Goal: Task Accomplishment & Management: Complete application form

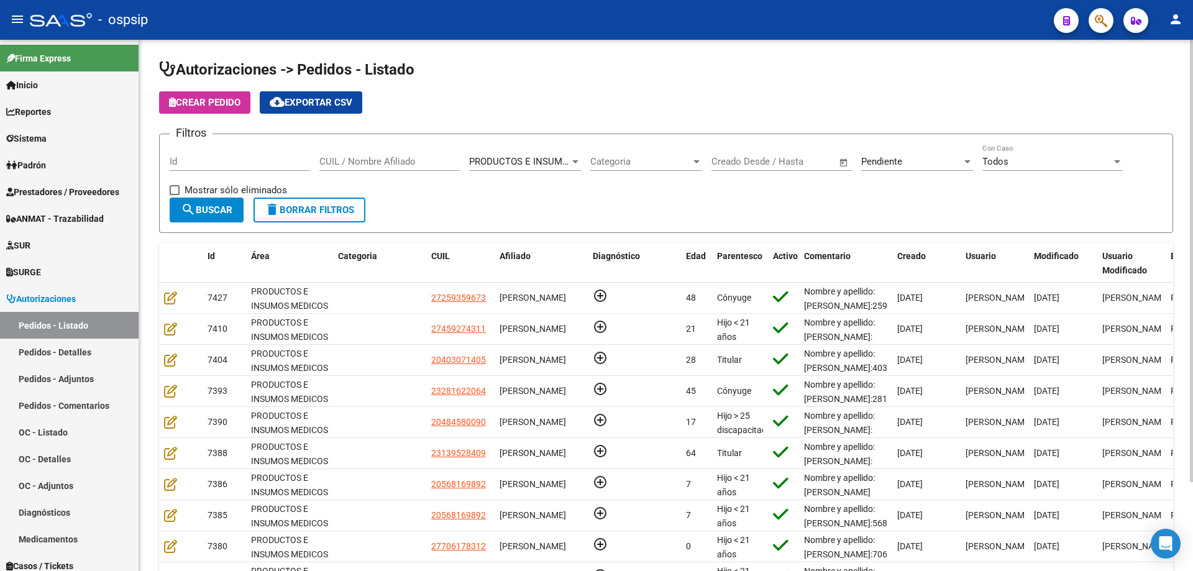
click at [336, 168] on div "CUIL / Nombre Afiliado" at bounding box center [389, 157] width 140 height 27
click at [344, 158] on input "CUIL / Nombre Afiliado" at bounding box center [389, 161] width 140 height 11
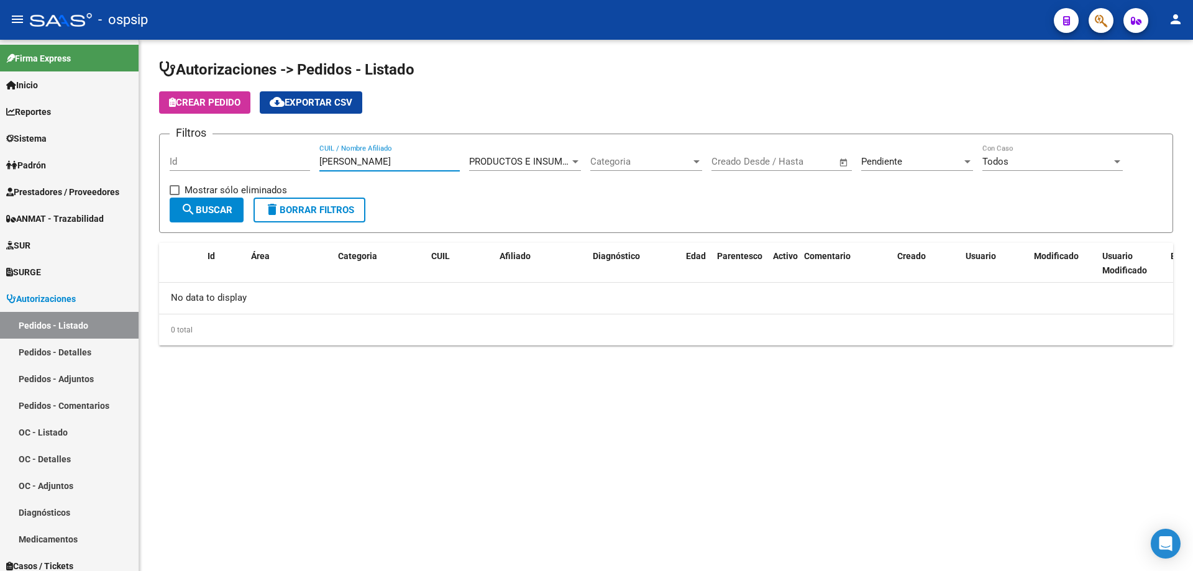
type input "[PERSON_NAME]"
click at [930, 159] on div "Pendiente" at bounding box center [911, 161] width 101 height 11
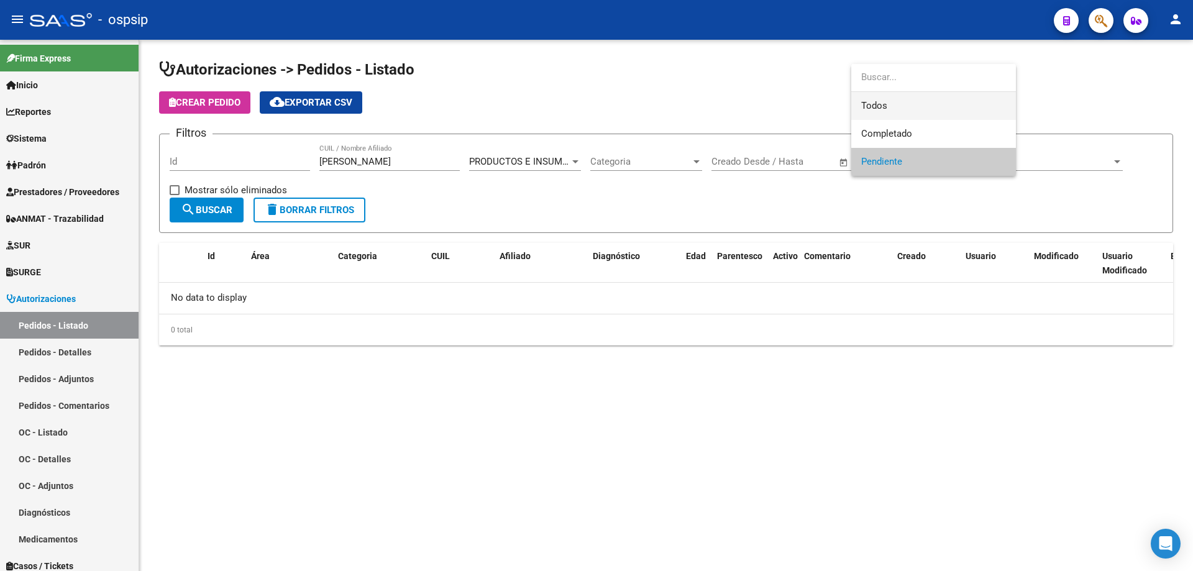
click at [907, 94] on span "Todos" at bounding box center [933, 106] width 145 height 28
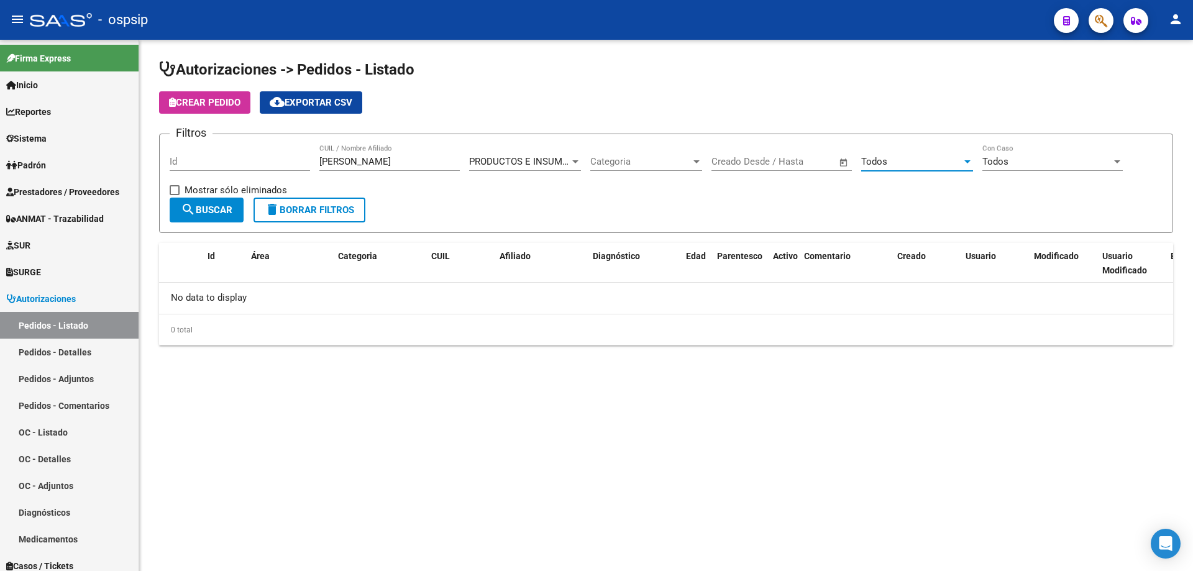
click at [214, 203] on button "search Buscar" at bounding box center [207, 210] width 74 height 25
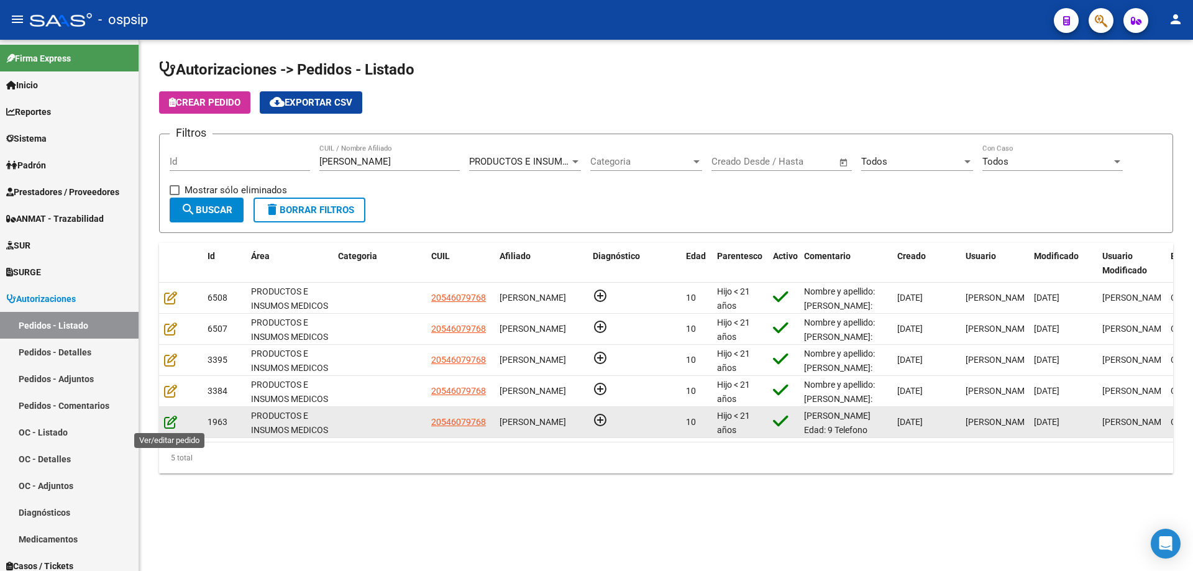
click at [167, 426] on icon at bounding box center [170, 422] width 13 height 14
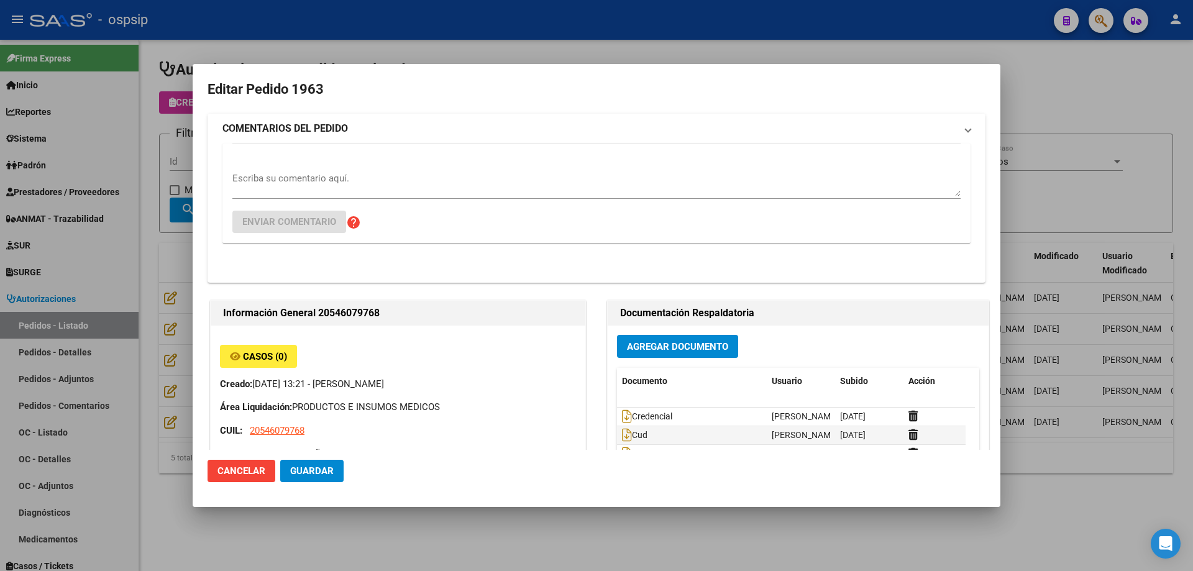
type input "[GEOGRAPHIC_DATA], [GEOGRAPHIC_DATA], GRAL [PERSON_NAME] 1479"
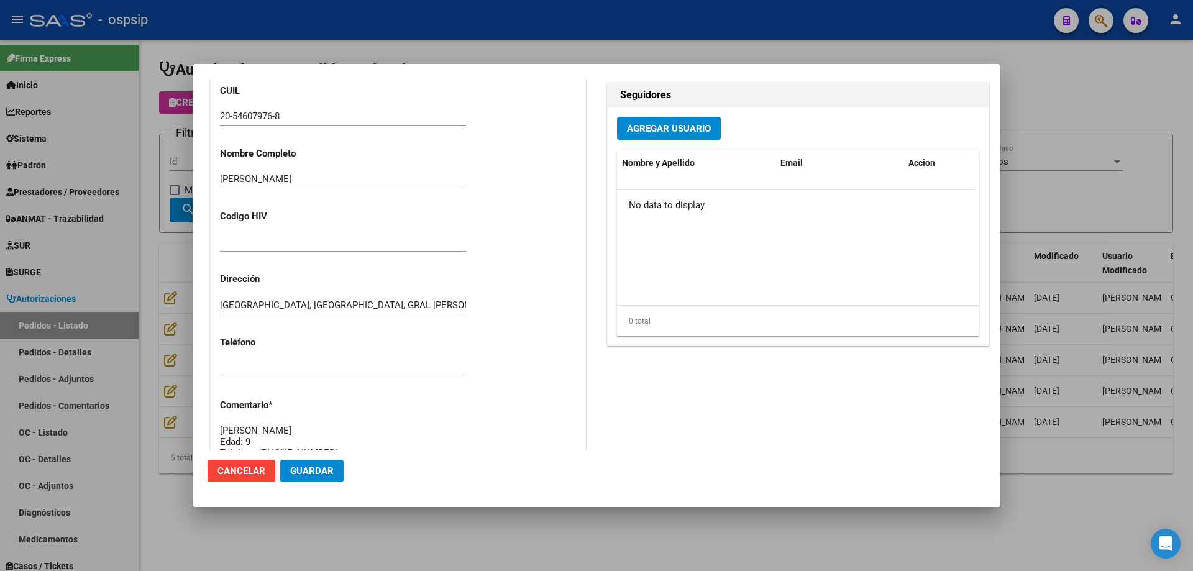
scroll to position [745, 0]
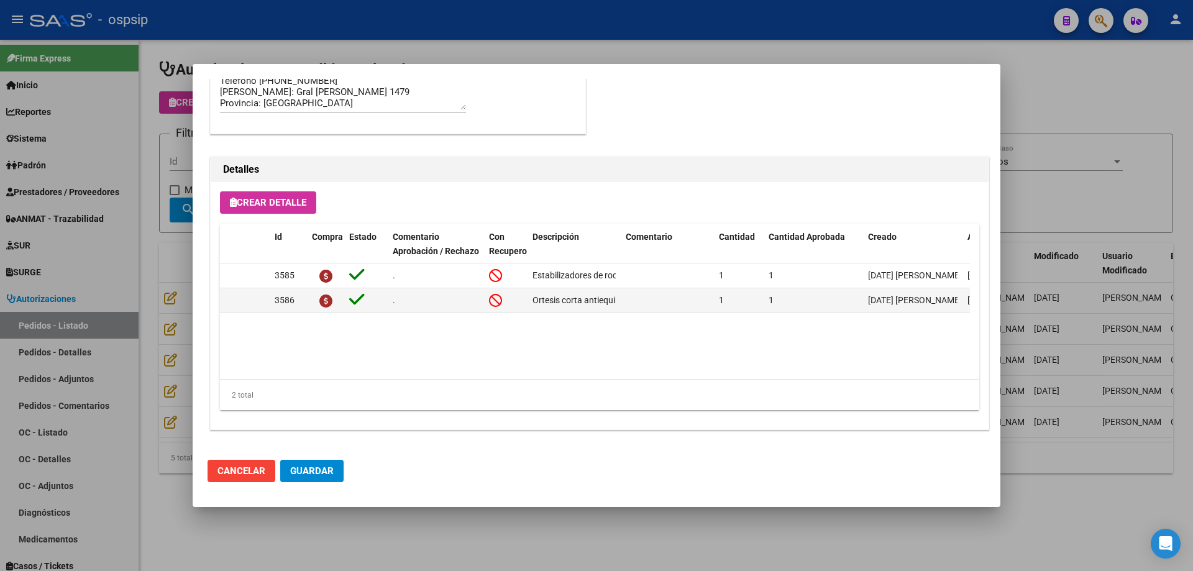
click at [178, 401] on div at bounding box center [596, 285] width 1193 height 571
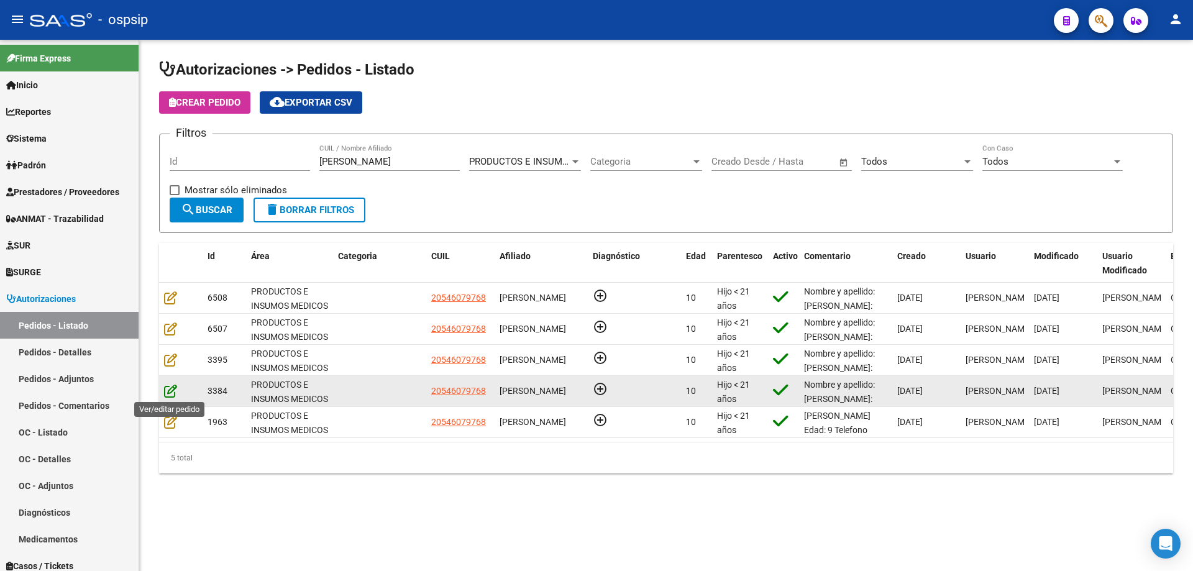
click at [173, 394] on icon at bounding box center [170, 391] width 13 height 14
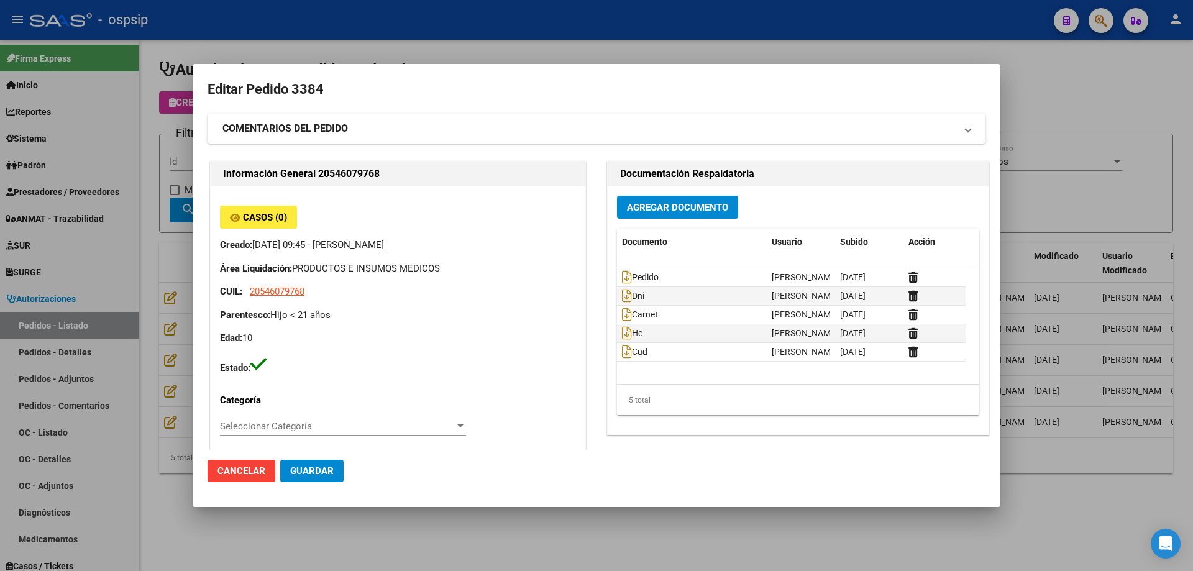
type input "[GEOGRAPHIC_DATA], [GEOGRAPHIC_DATA], GRAL [PERSON_NAME] 1479"
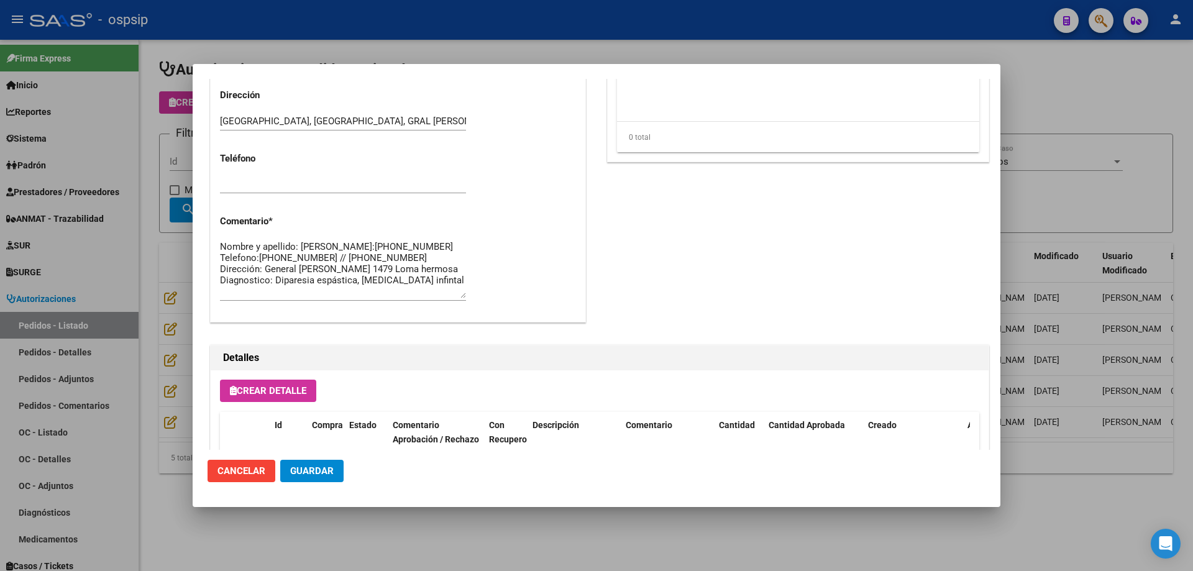
scroll to position [684, 0]
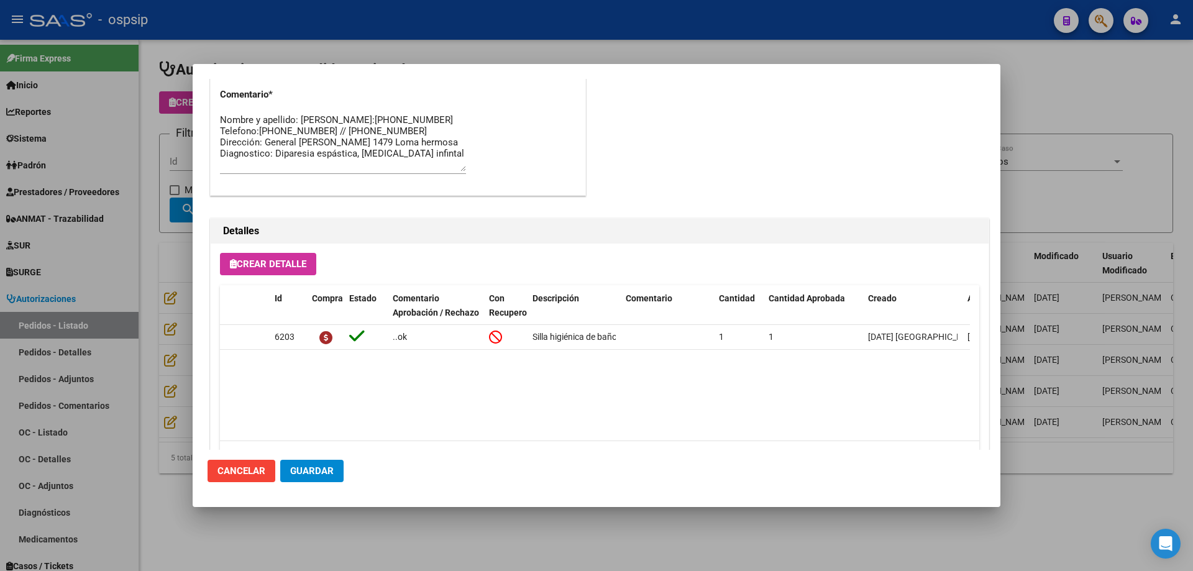
click at [176, 240] on div at bounding box center [596, 285] width 1193 height 571
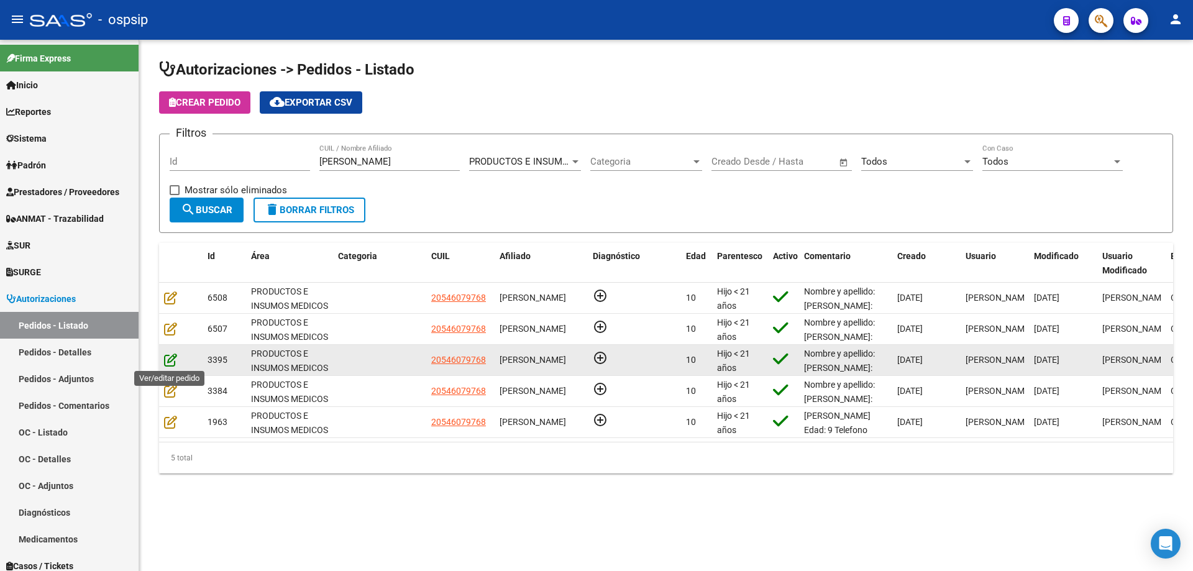
click at [173, 364] on icon at bounding box center [170, 360] width 13 height 14
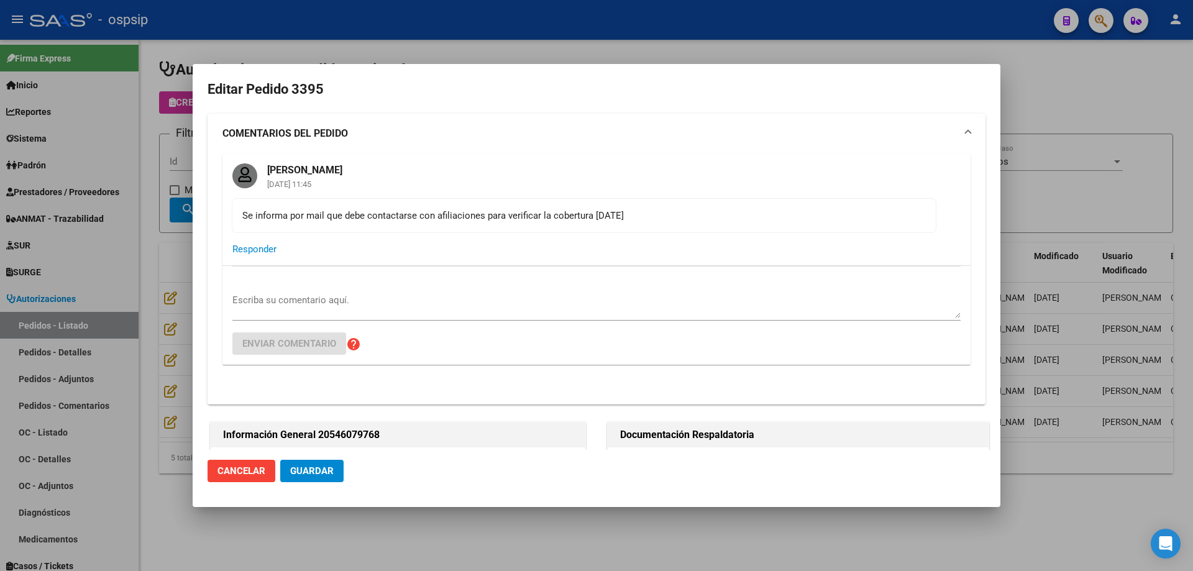
type input "[GEOGRAPHIC_DATA], [GEOGRAPHIC_DATA], GRAL [PERSON_NAME] 1479"
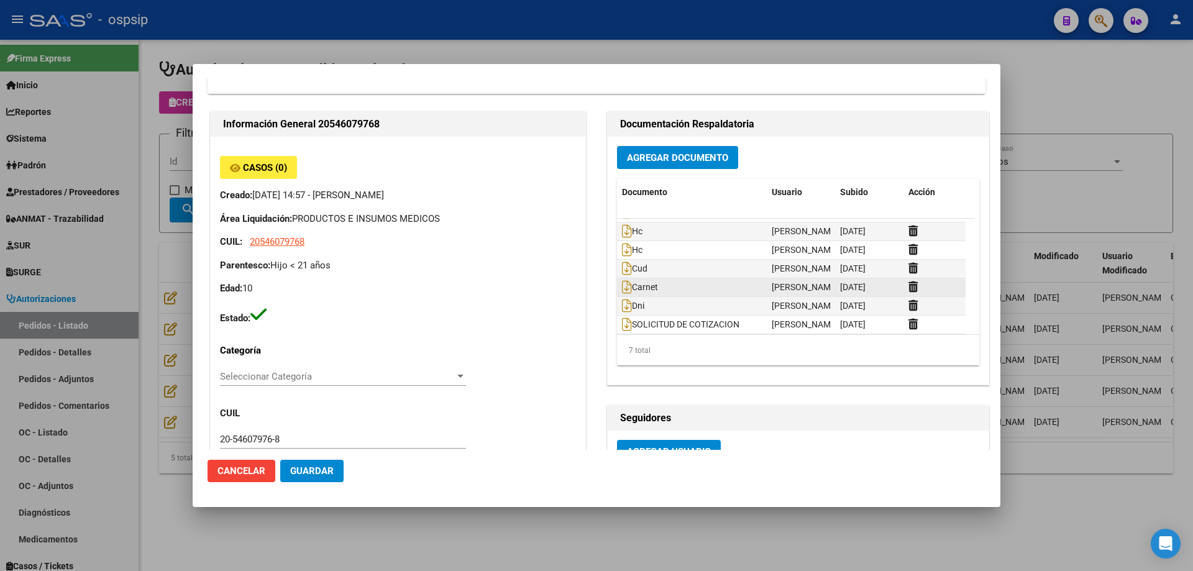
scroll to position [19, 0]
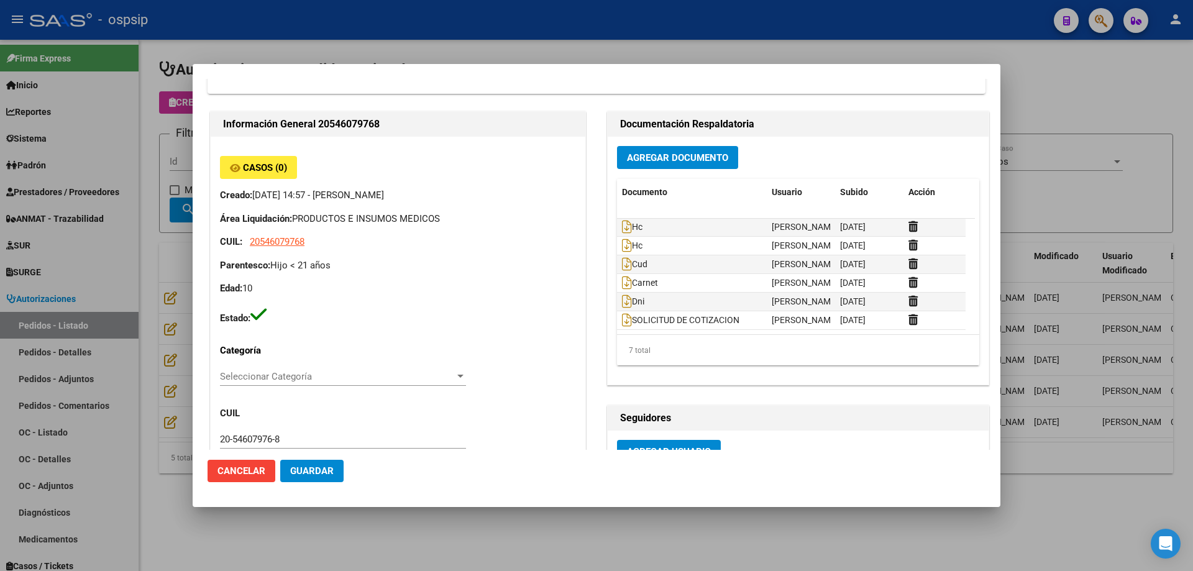
click at [177, 215] on div at bounding box center [596, 285] width 1193 height 571
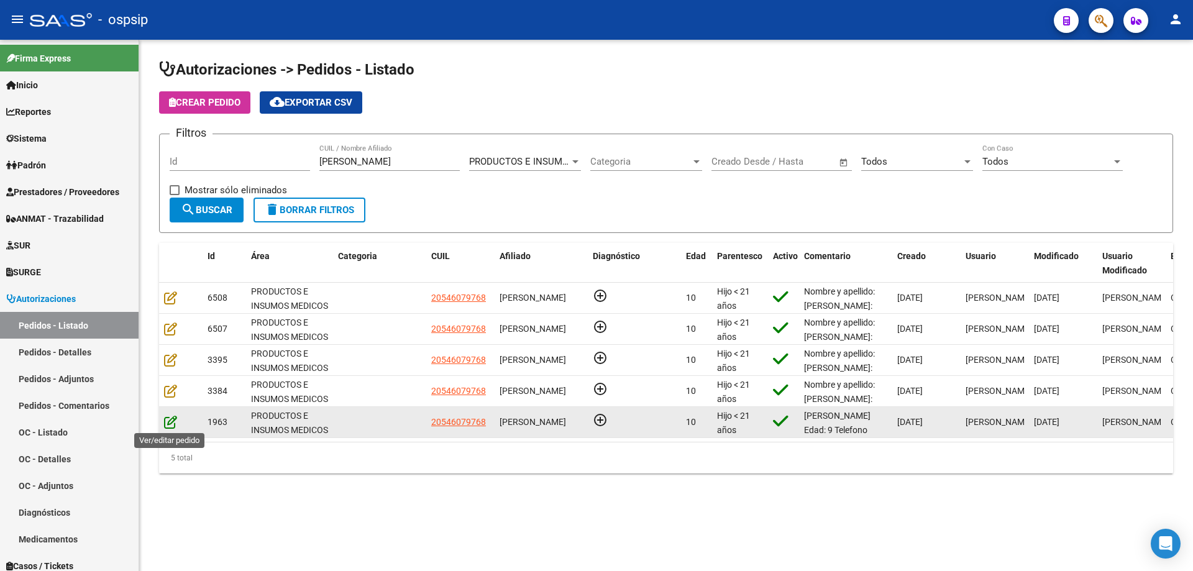
click at [173, 415] on icon at bounding box center [170, 422] width 13 height 14
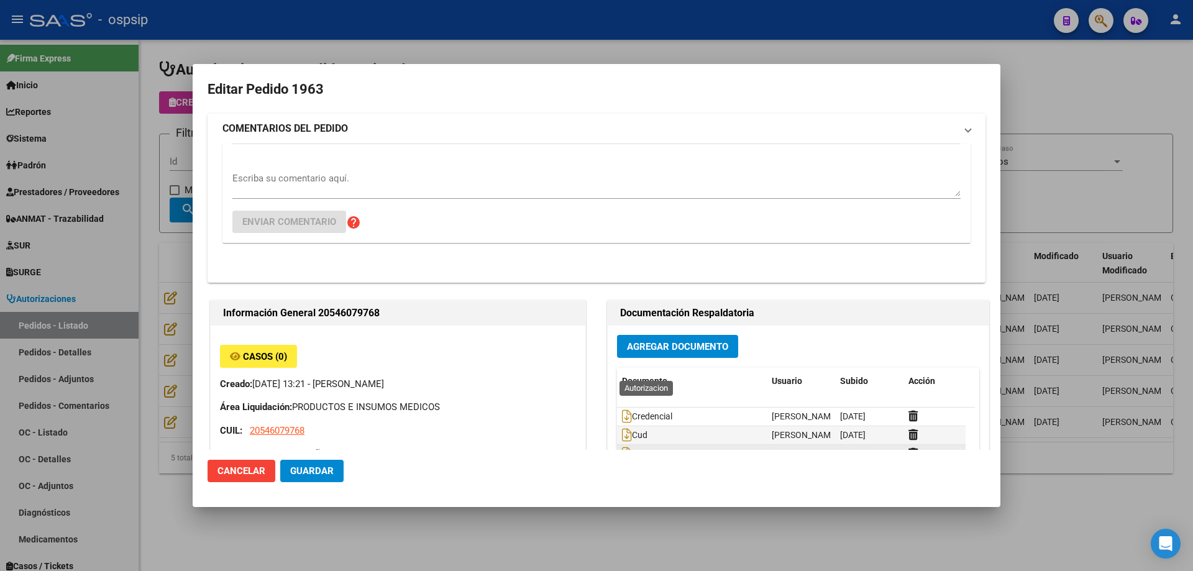
type input "[GEOGRAPHIC_DATA], [GEOGRAPHIC_DATA], GRAL [PERSON_NAME] 1479"
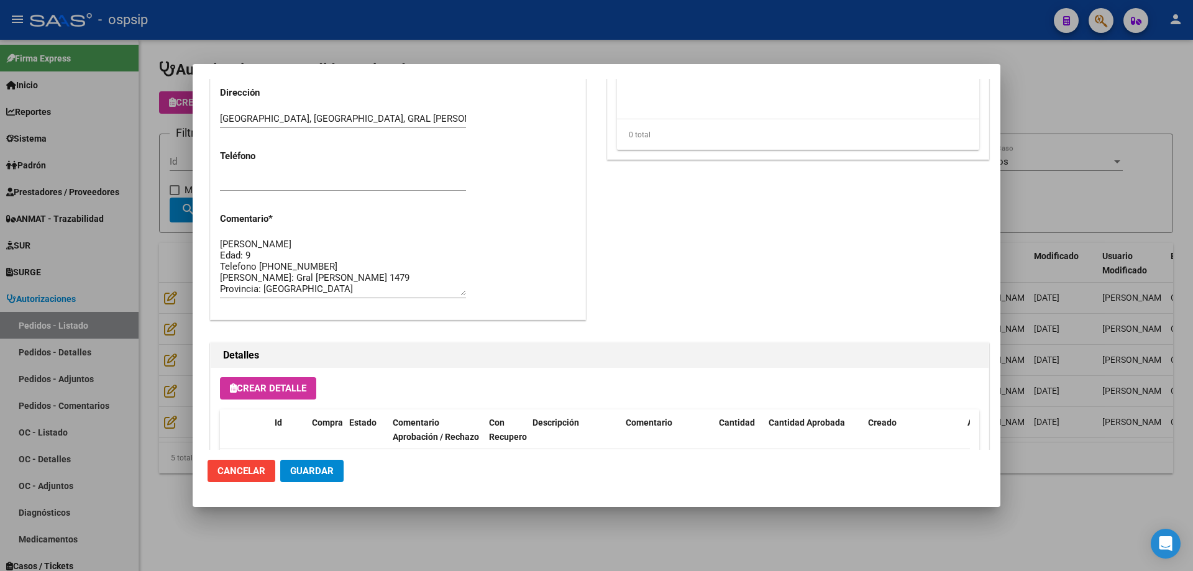
scroll to position [622, 0]
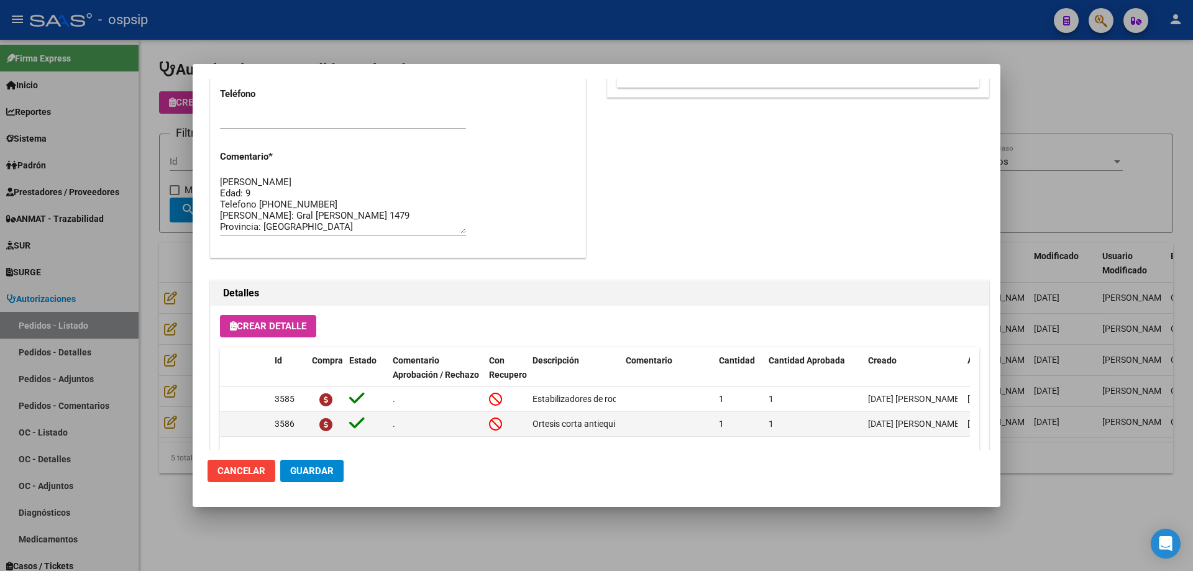
click at [174, 342] on div at bounding box center [596, 285] width 1193 height 571
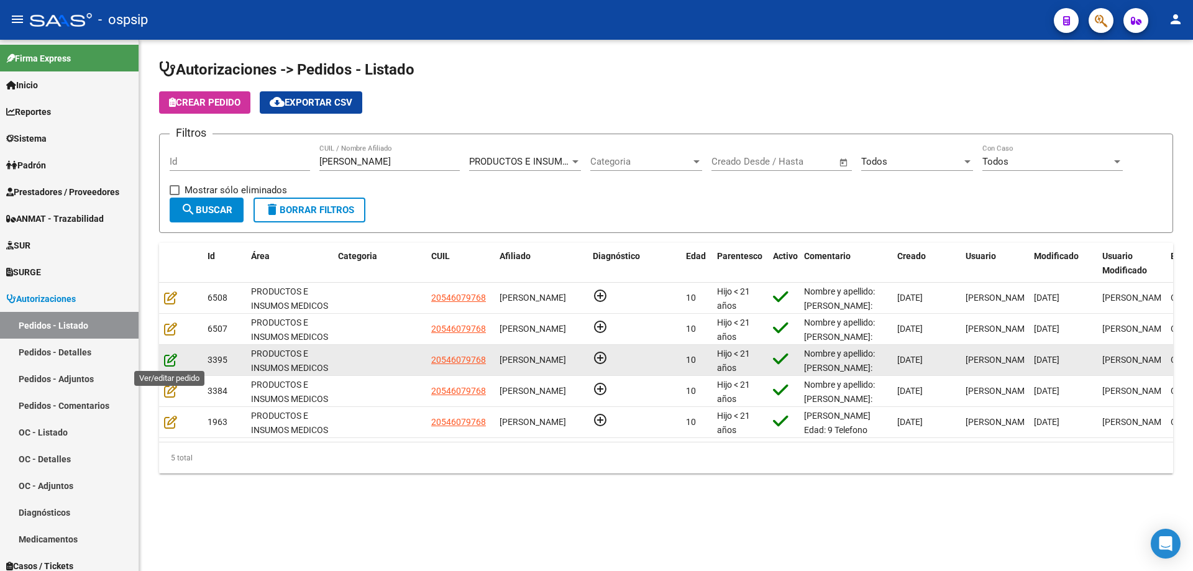
click at [169, 356] on icon at bounding box center [170, 360] width 13 height 14
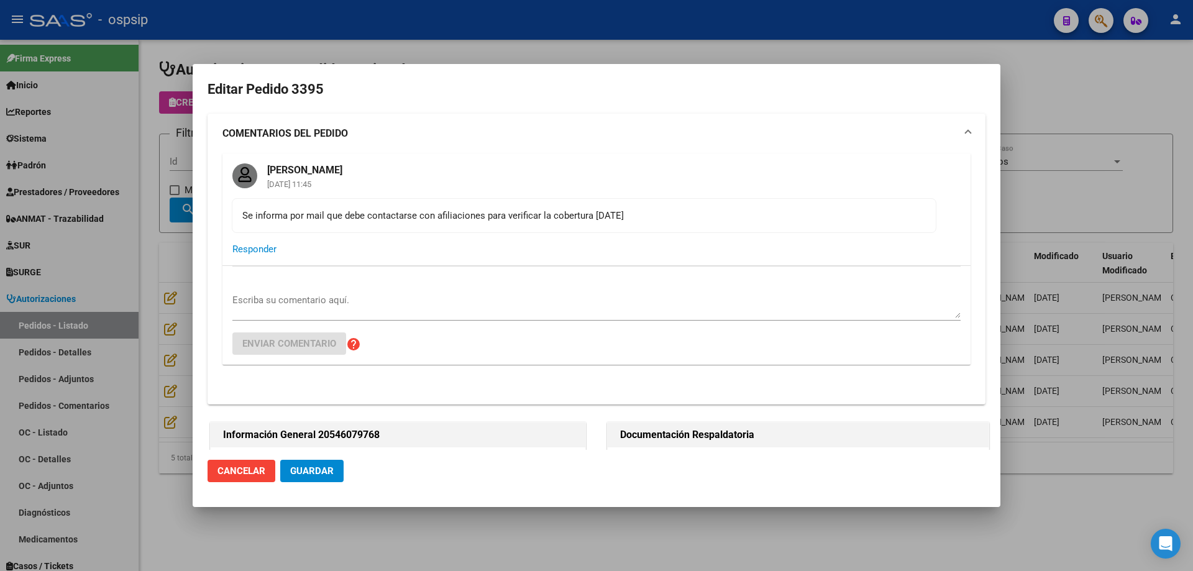
type input "[GEOGRAPHIC_DATA], [GEOGRAPHIC_DATA], GRAL [PERSON_NAME] 1479"
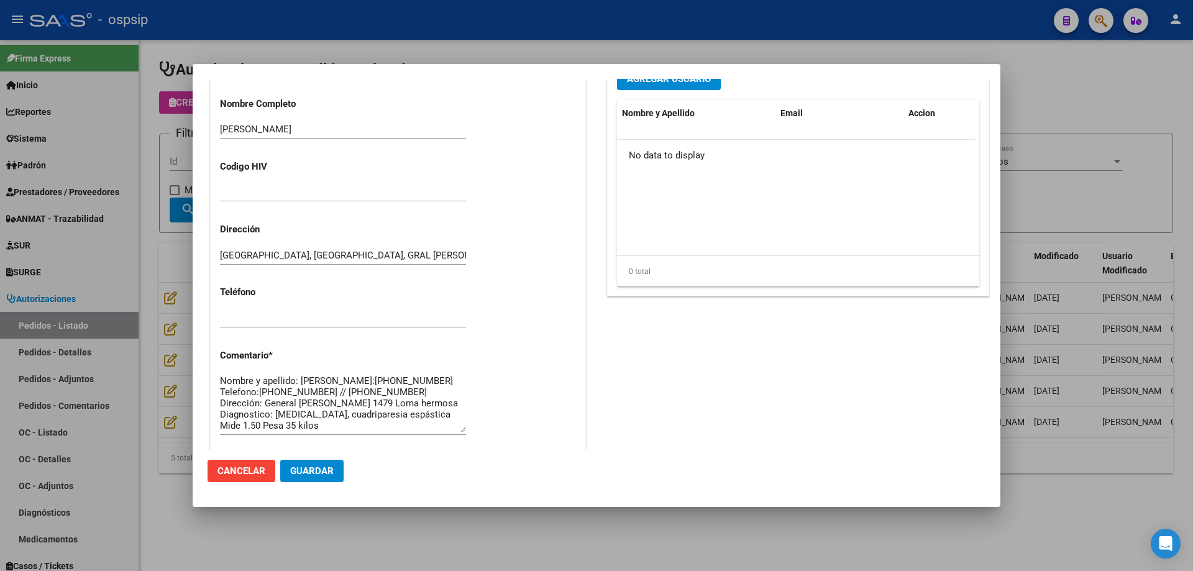
scroll to position [994, 0]
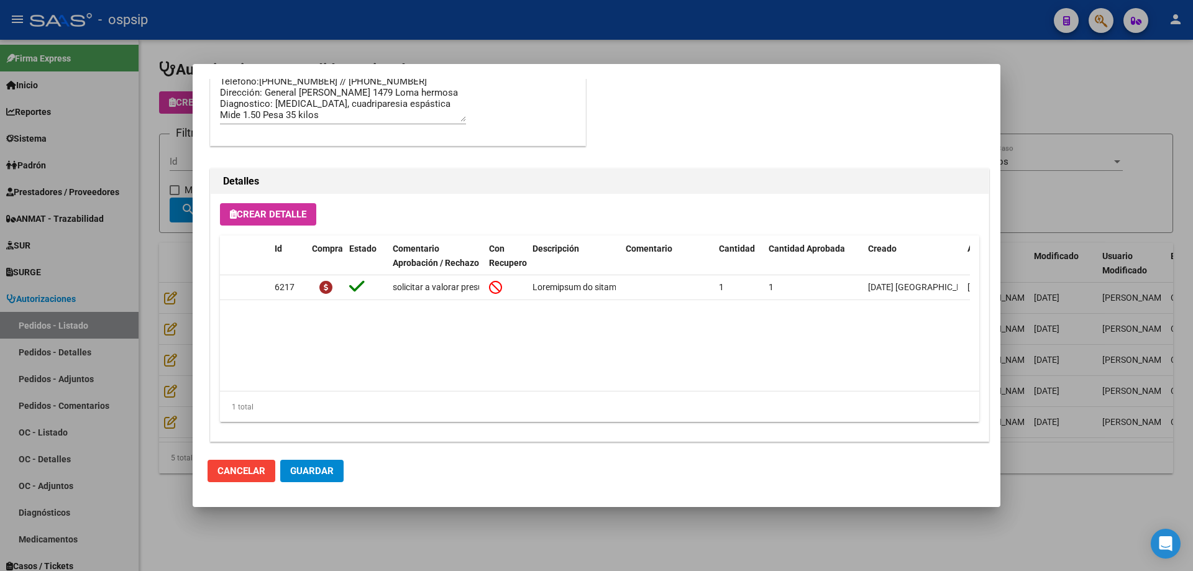
click at [135, 347] on div at bounding box center [596, 285] width 1193 height 571
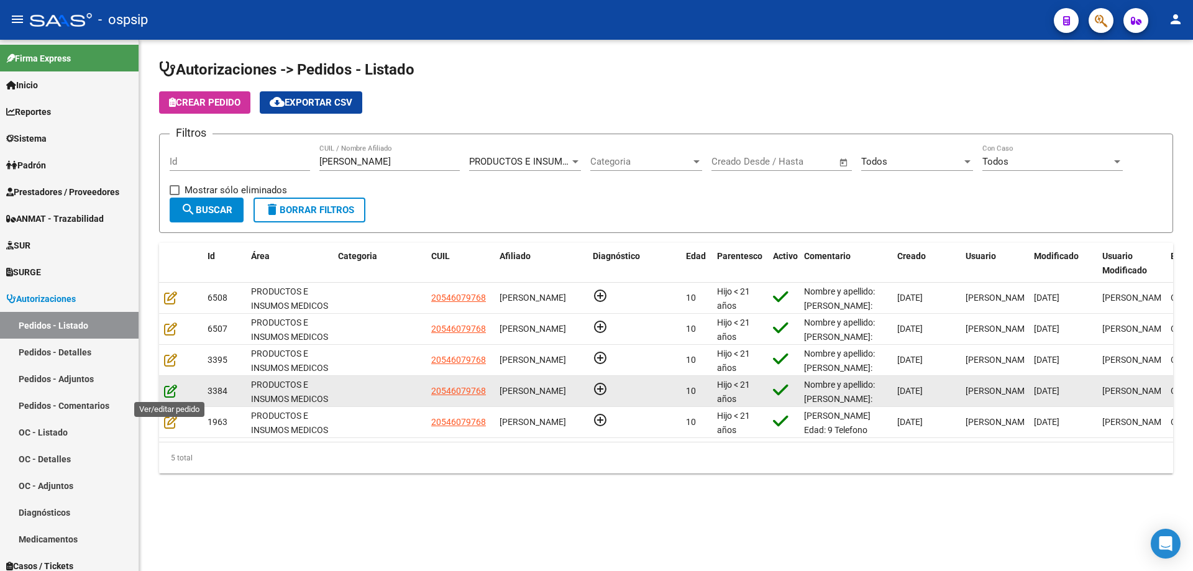
click at [172, 392] on icon at bounding box center [170, 391] width 13 height 14
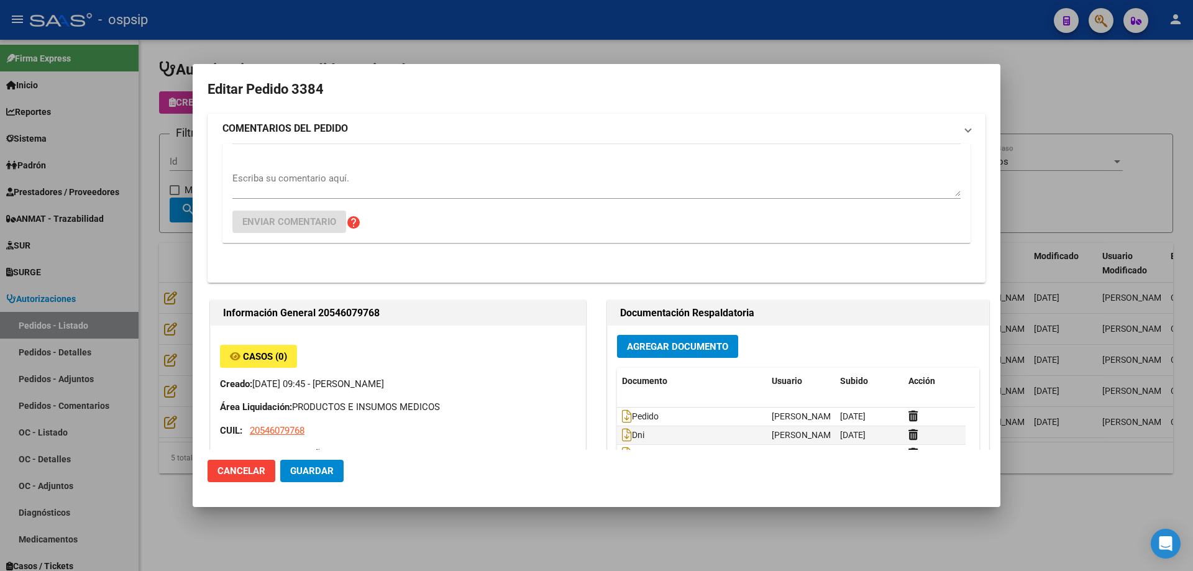
type input "[GEOGRAPHIC_DATA], [GEOGRAPHIC_DATA], GRAL [PERSON_NAME] 1479"
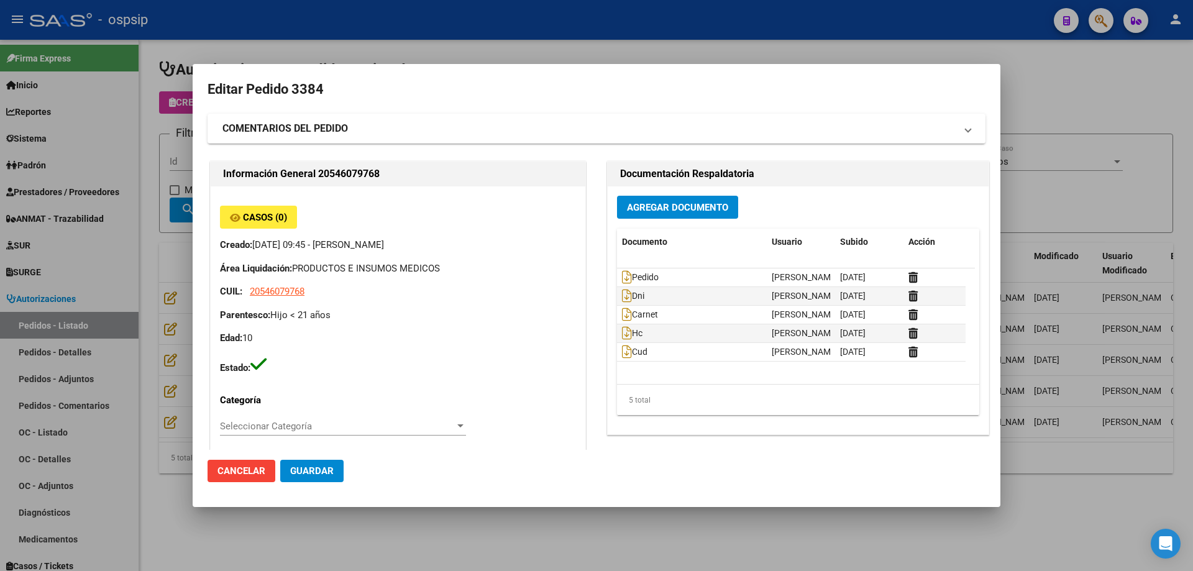
scroll to position [249, 0]
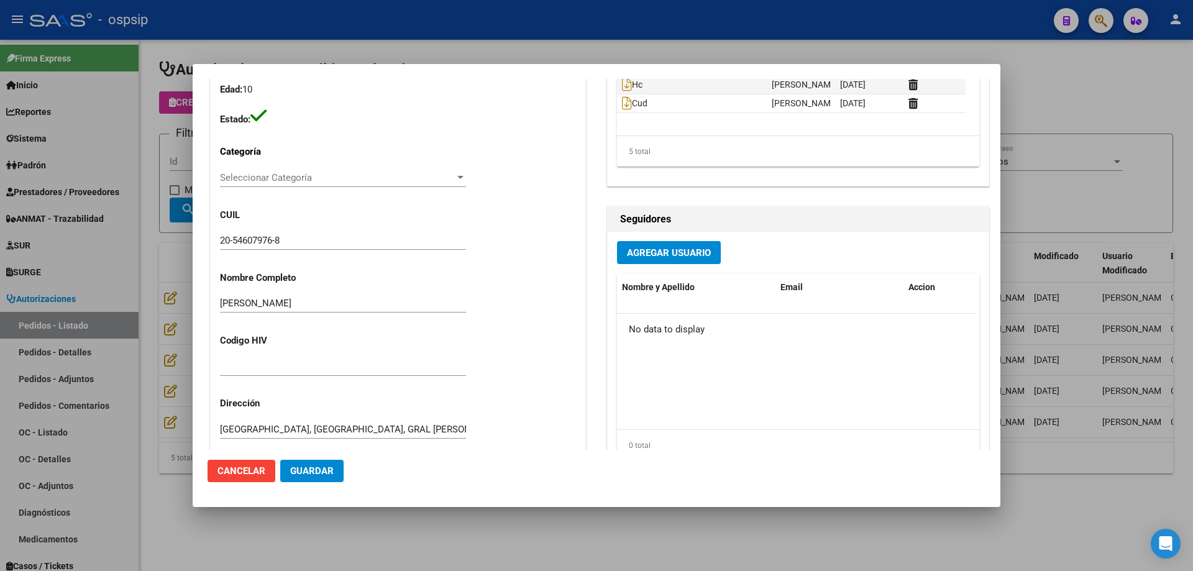
click at [172, 283] on div at bounding box center [596, 285] width 1193 height 571
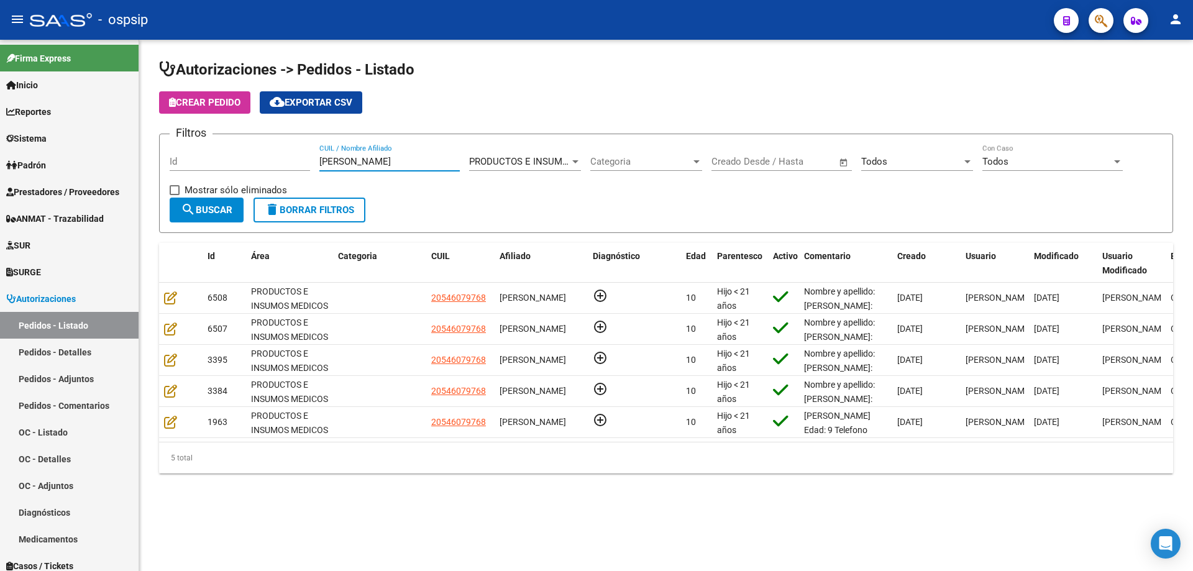
click at [374, 165] on input "[PERSON_NAME]" at bounding box center [389, 161] width 140 height 11
drag, startPoint x: 373, startPoint y: 165, endPoint x: 262, endPoint y: 160, distance: 111.4
click at [262, 160] on div "Filtros Id [PERSON_NAME] CUIL / Nombre Afiliado PRODUCTOS E INSUMOS MEDICOS Sel…" at bounding box center [666, 170] width 993 height 53
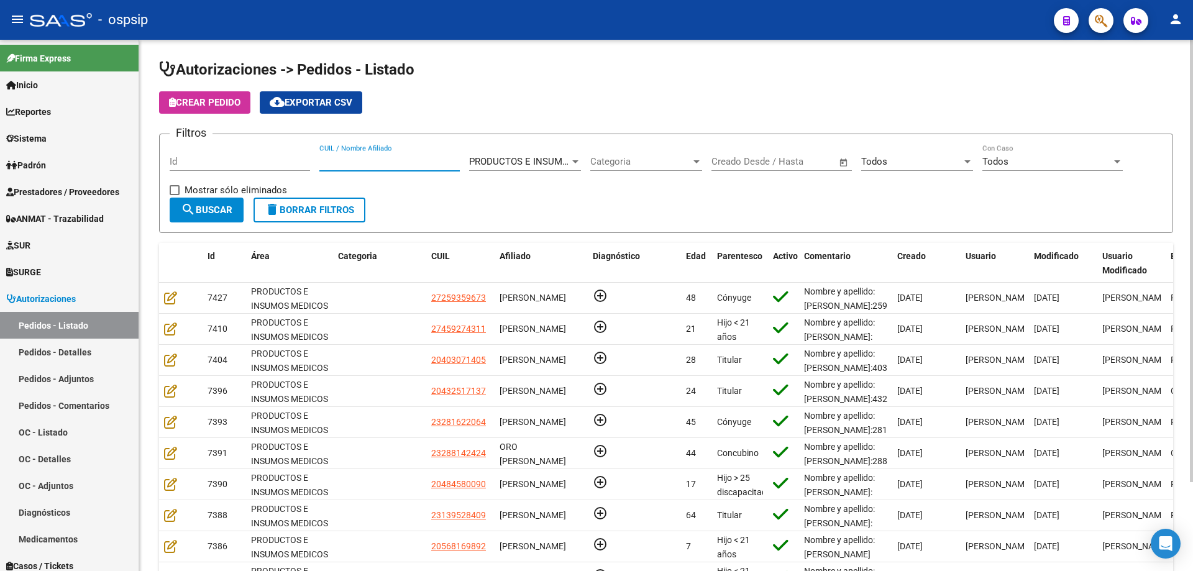
scroll to position [107, 0]
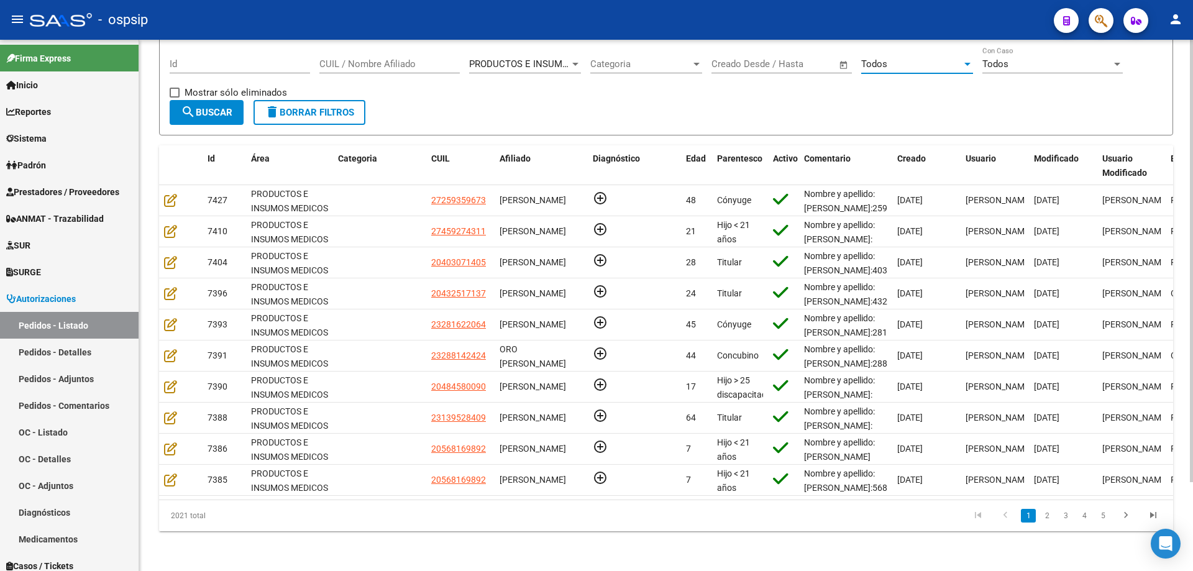
click at [868, 58] on span "Todos" at bounding box center [874, 63] width 26 height 11
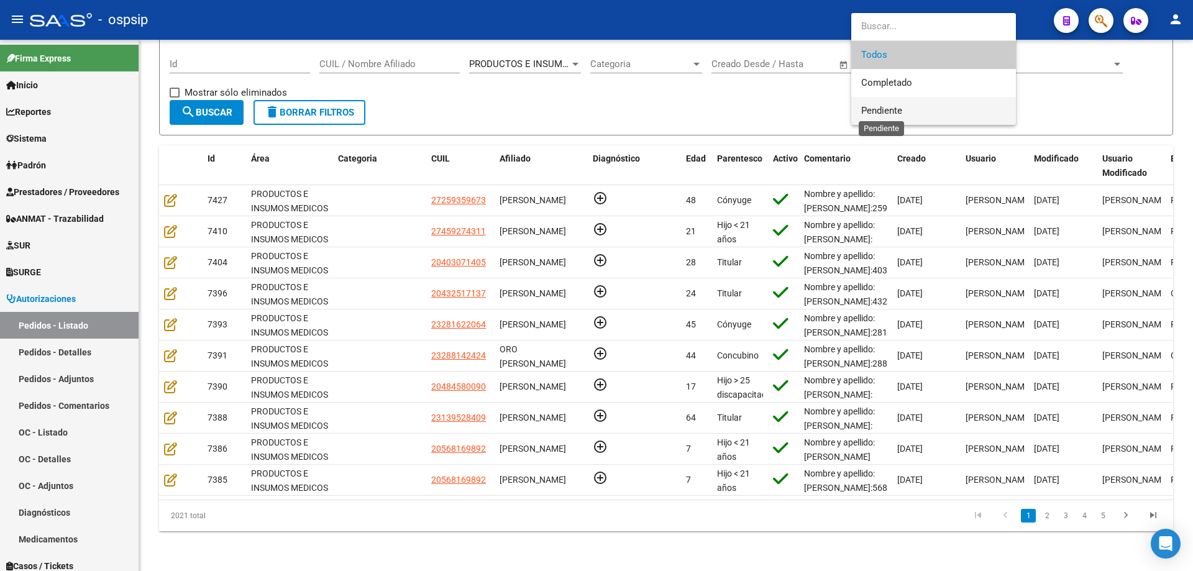
click at [867, 108] on span "Pendiente" at bounding box center [881, 110] width 41 height 11
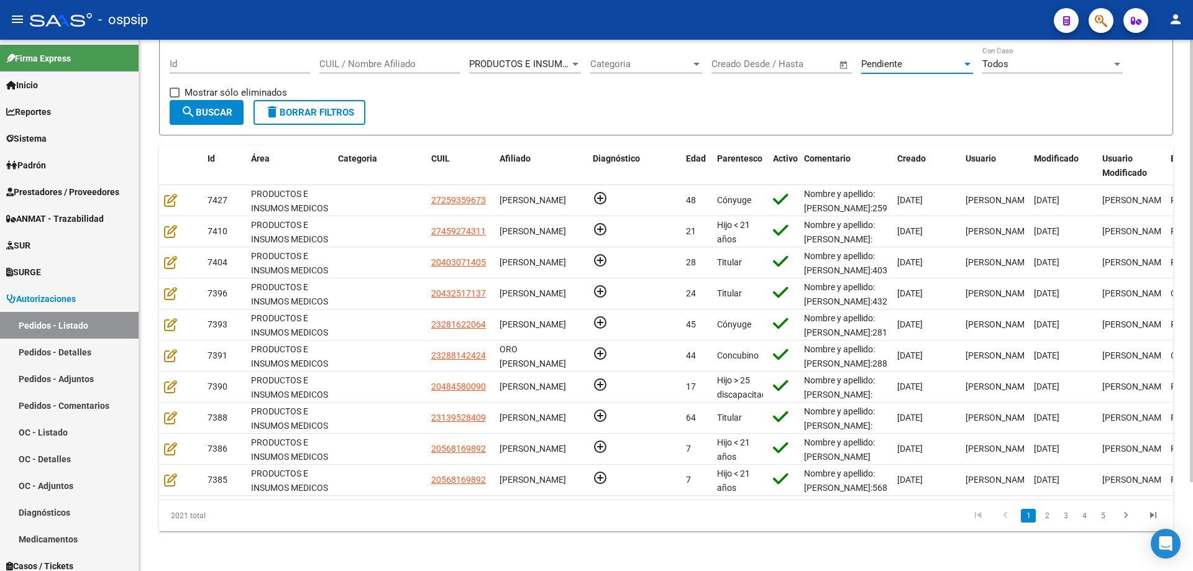
click at [219, 107] on span "search Buscar" at bounding box center [207, 112] width 52 height 11
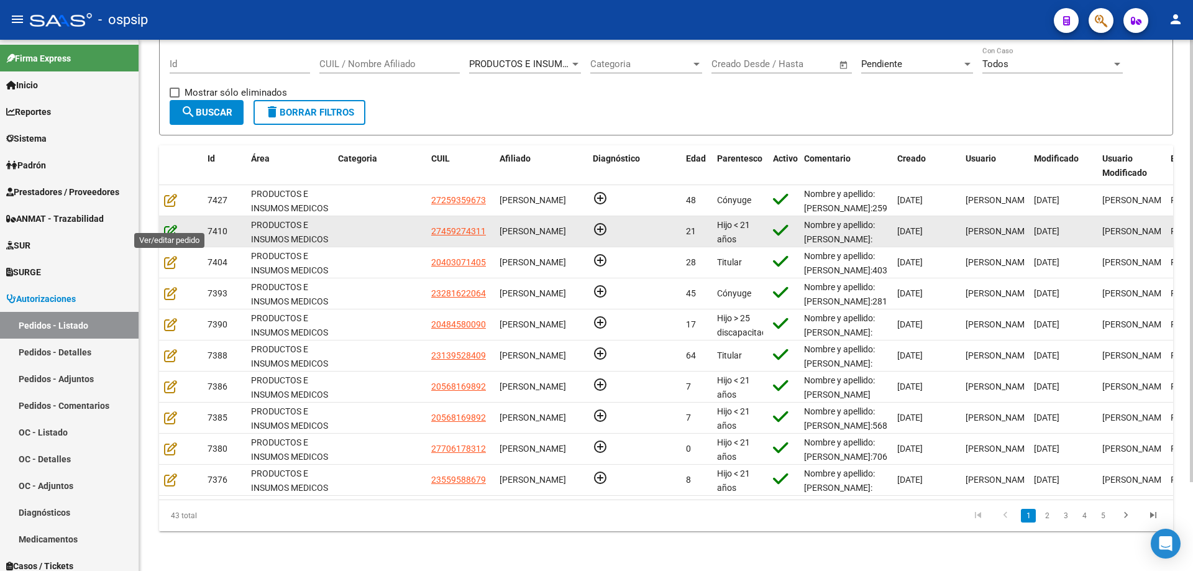
click at [169, 225] on icon at bounding box center [170, 231] width 13 height 14
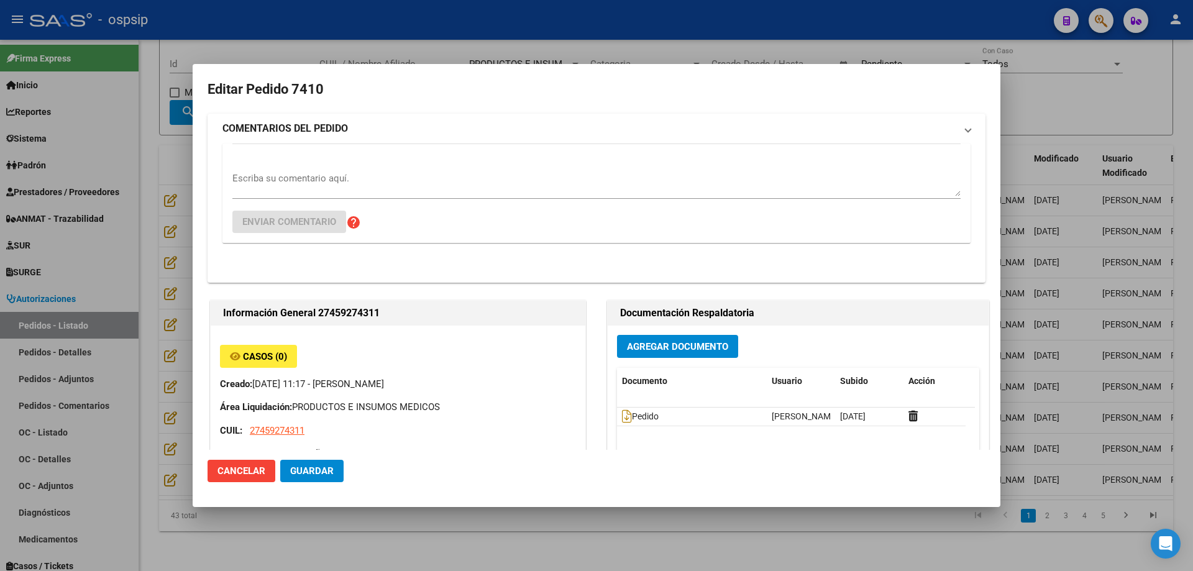
type input "[GEOGRAPHIC_DATA], [PERSON_NAME], [PERSON_NAME] 1534"
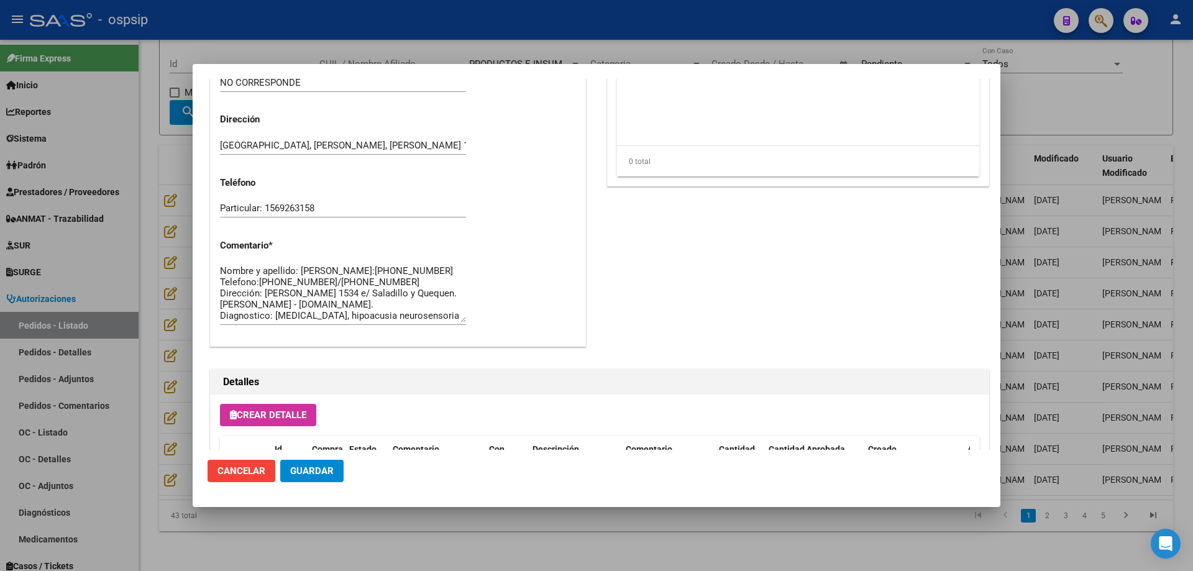
scroll to position [497, 0]
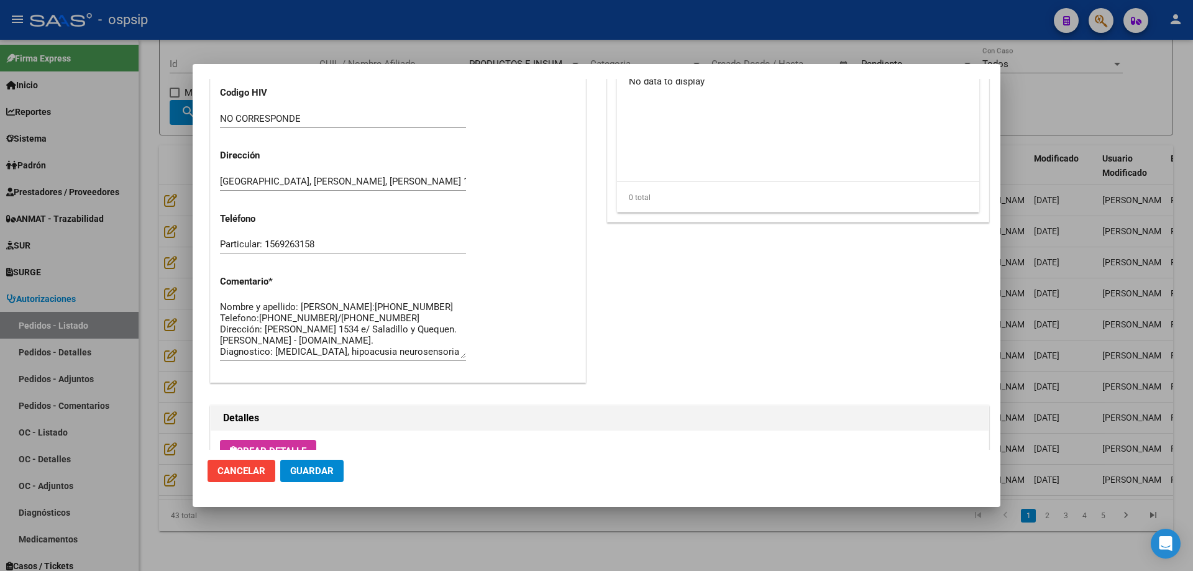
click at [155, 262] on div at bounding box center [596, 285] width 1193 height 571
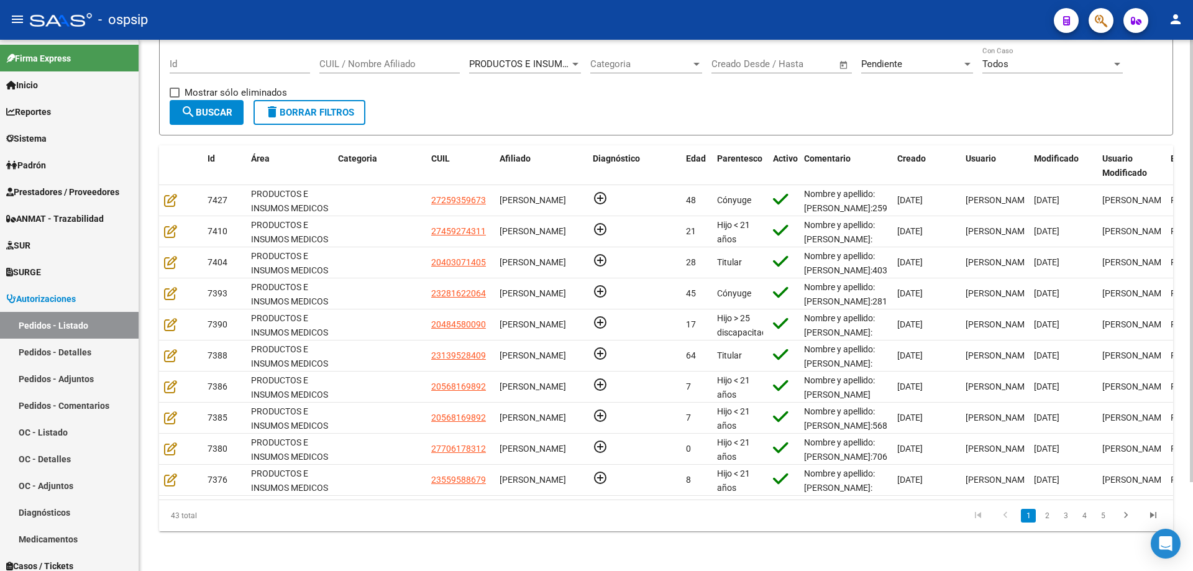
scroll to position [0, 0]
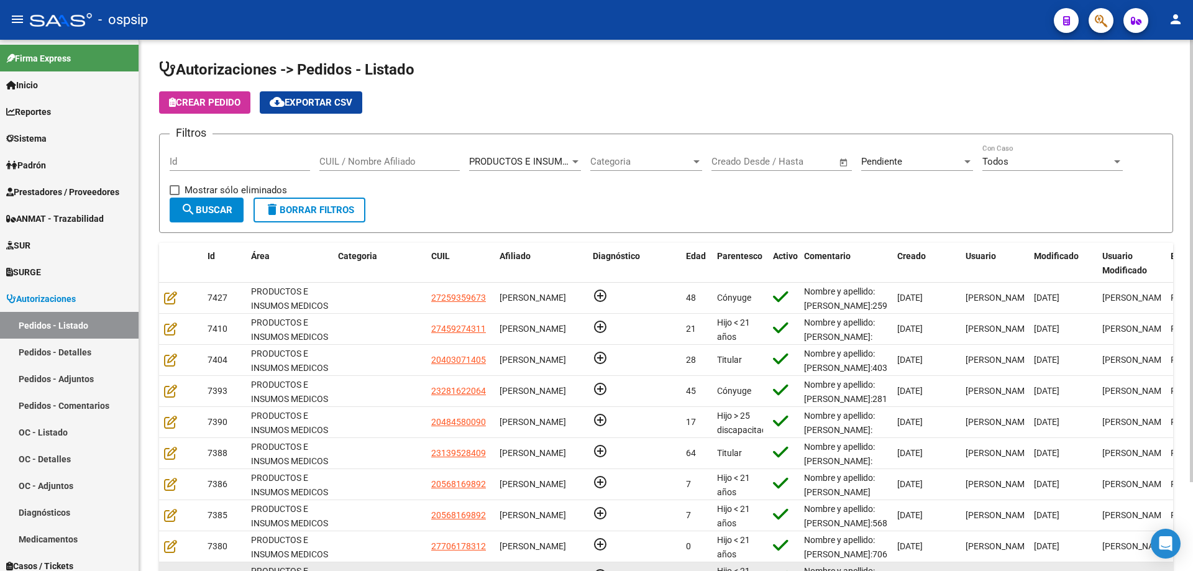
click at [355, 570] on datatable-body-cell at bounding box center [379, 577] width 93 height 30
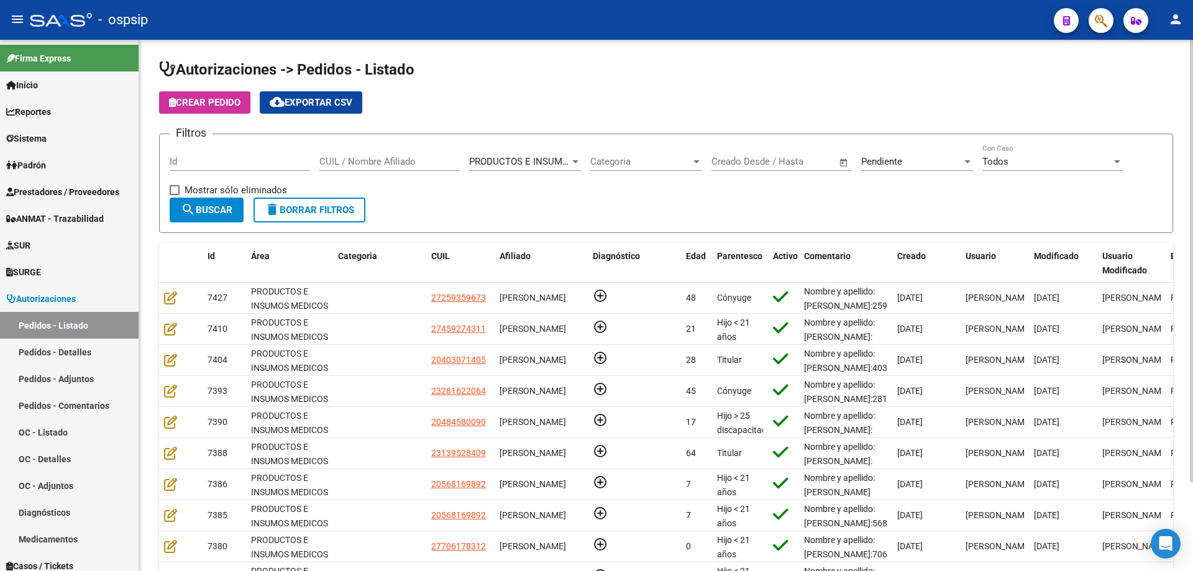
click at [917, 160] on div "Pendiente" at bounding box center [911, 161] width 101 height 11
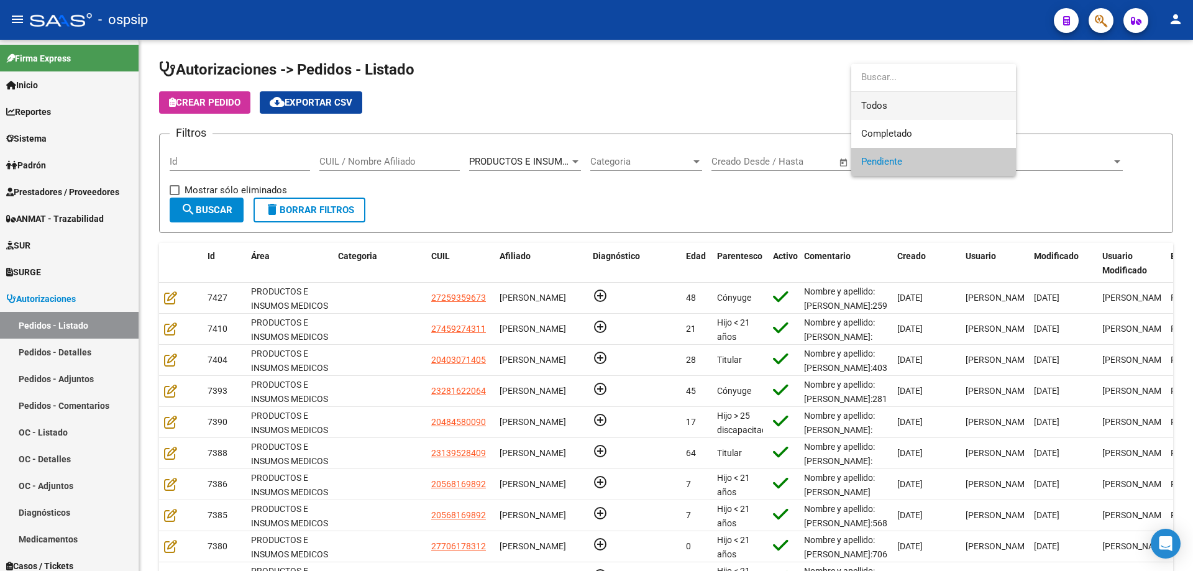
click at [922, 114] on span "Todos" at bounding box center [933, 106] width 145 height 28
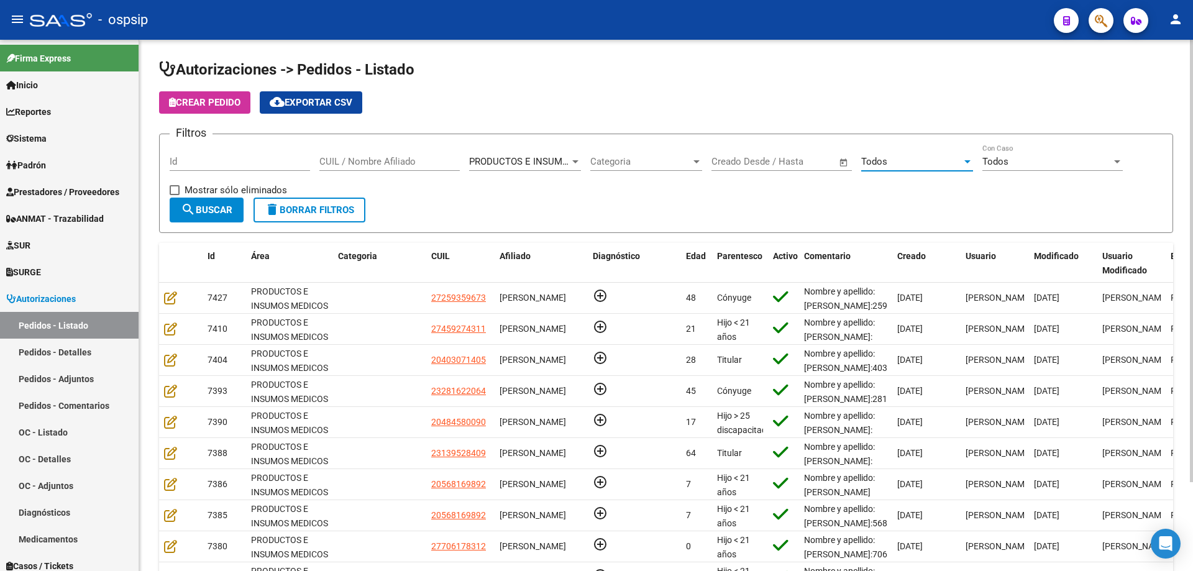
click at [215, 213] on span "search Buscar" at bounding box center [207, 209] width 52 height 11
click at [224, 155] on div "Id" at bounding box center [240, 157] width 140 height 27
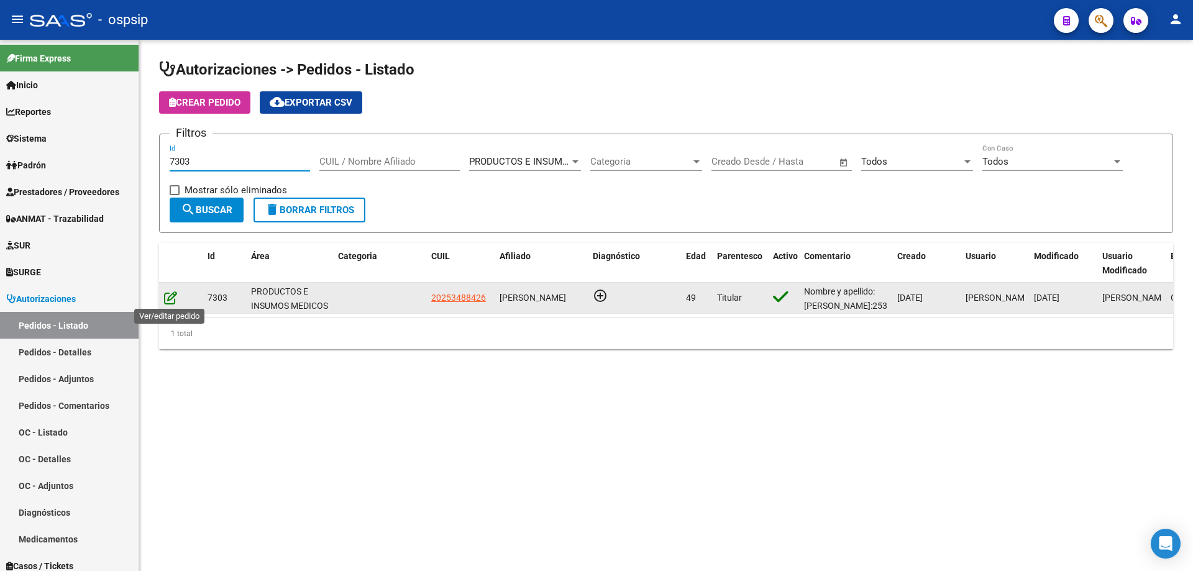
type input "7303"
click at [171, 299] on icon at bounding box center [170, 298] width 13 height 14
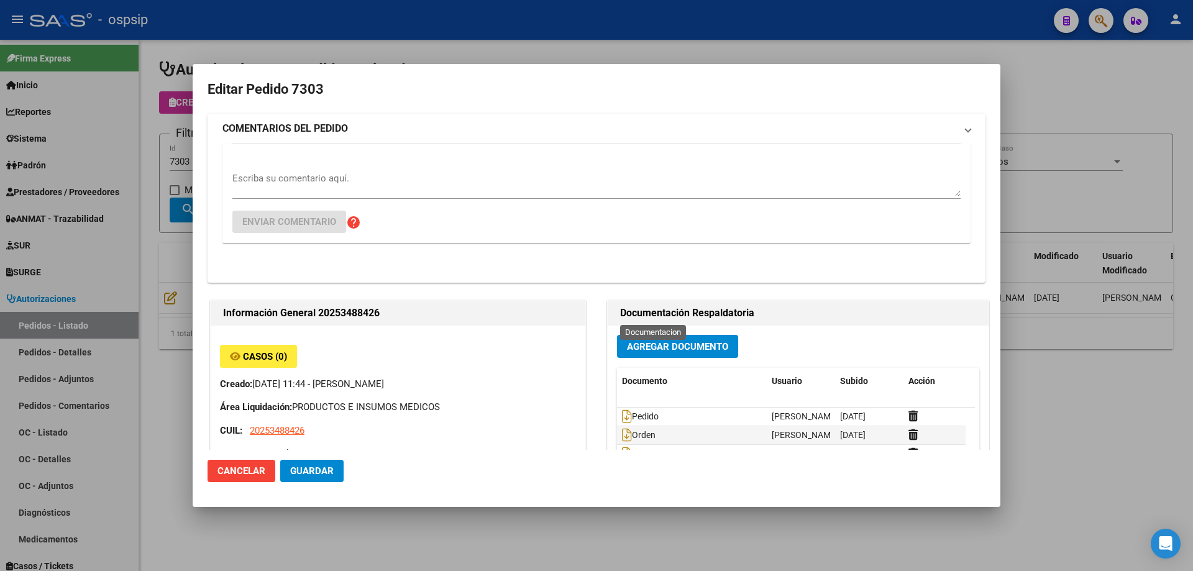
type input "[GEOGRAPHIC_DATA], [PERSON_NAME], [PERSON_NAME] 5037"
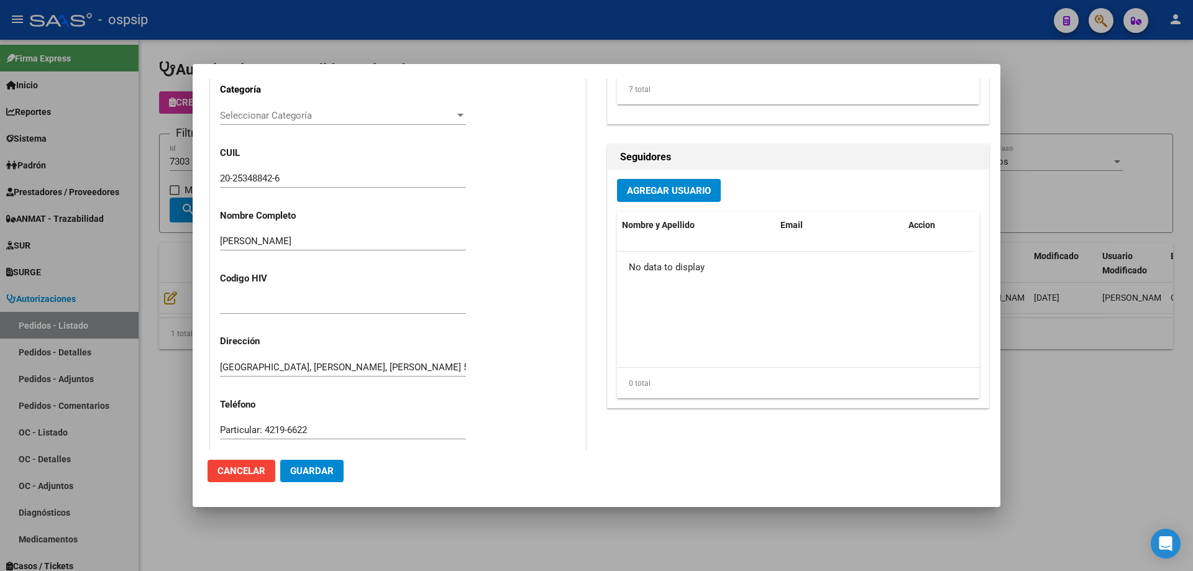
scroll to position [622, 0]
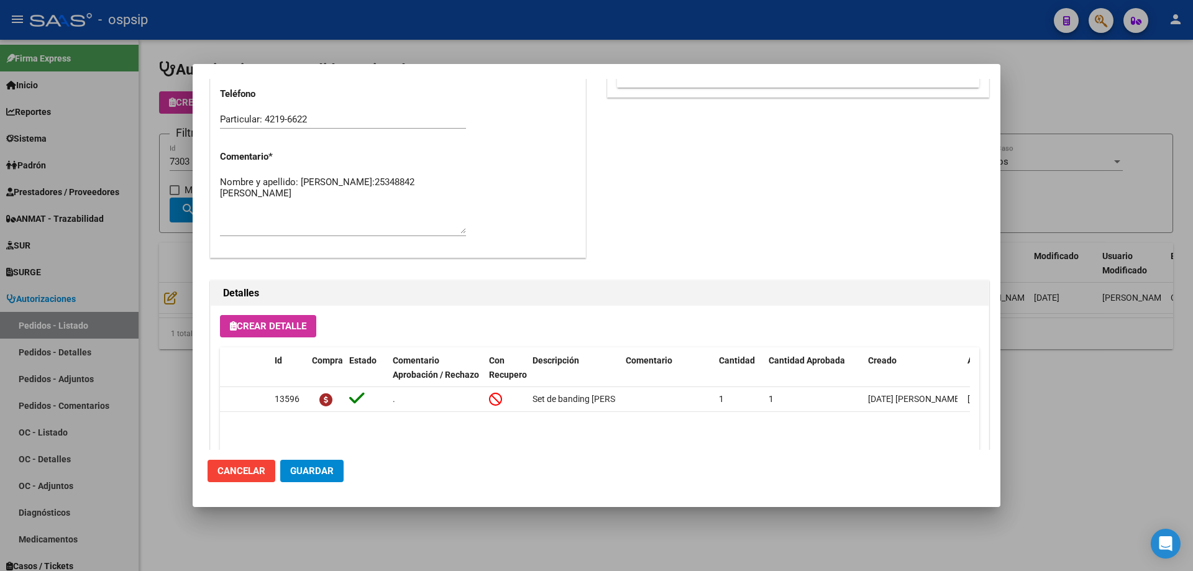
click at [326, 468] on span "Guardar" at bounding box center [312, 471] width 44 height 11
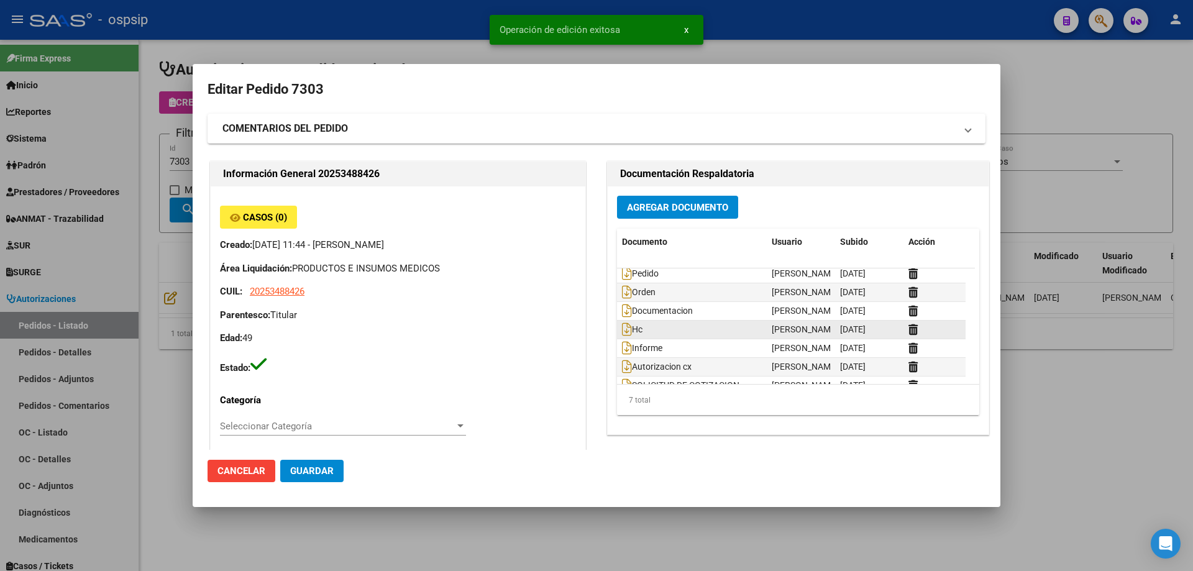
scroll to position [0, 0]
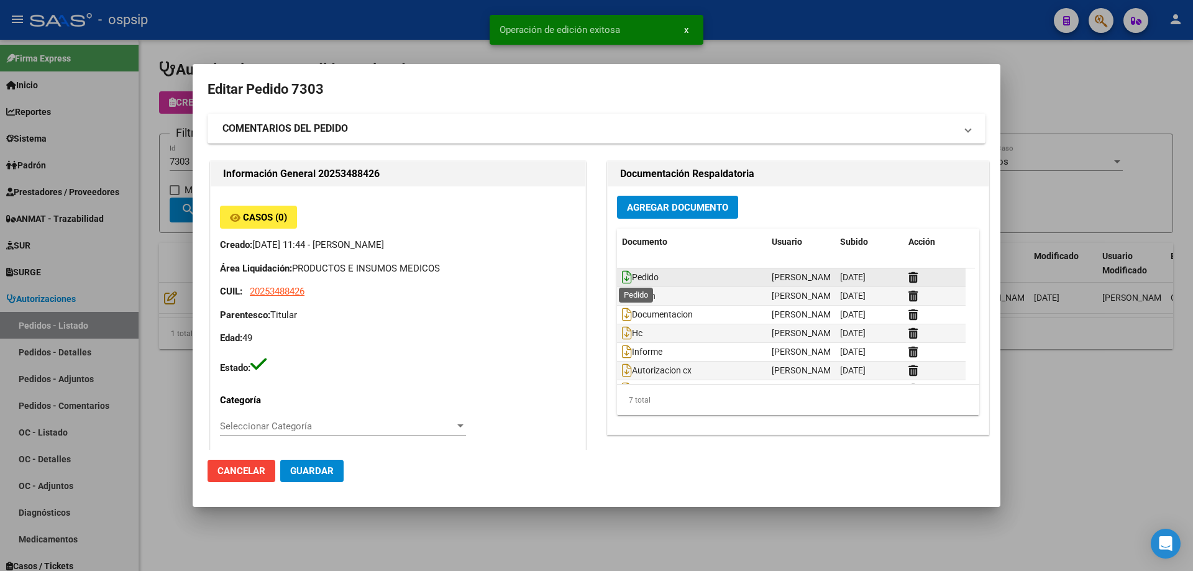
click at [624, 281] on icon at bounding box center [627, 277] width 10 height 14
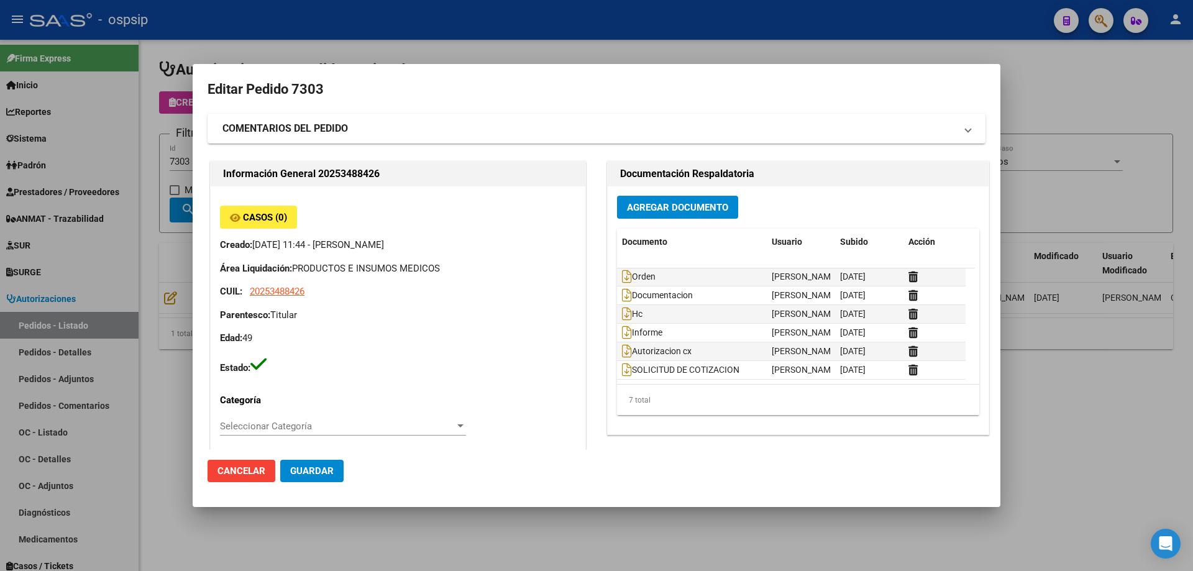
click at [122, 195] on div at bounding box center [596, 285] width 1193 height 571
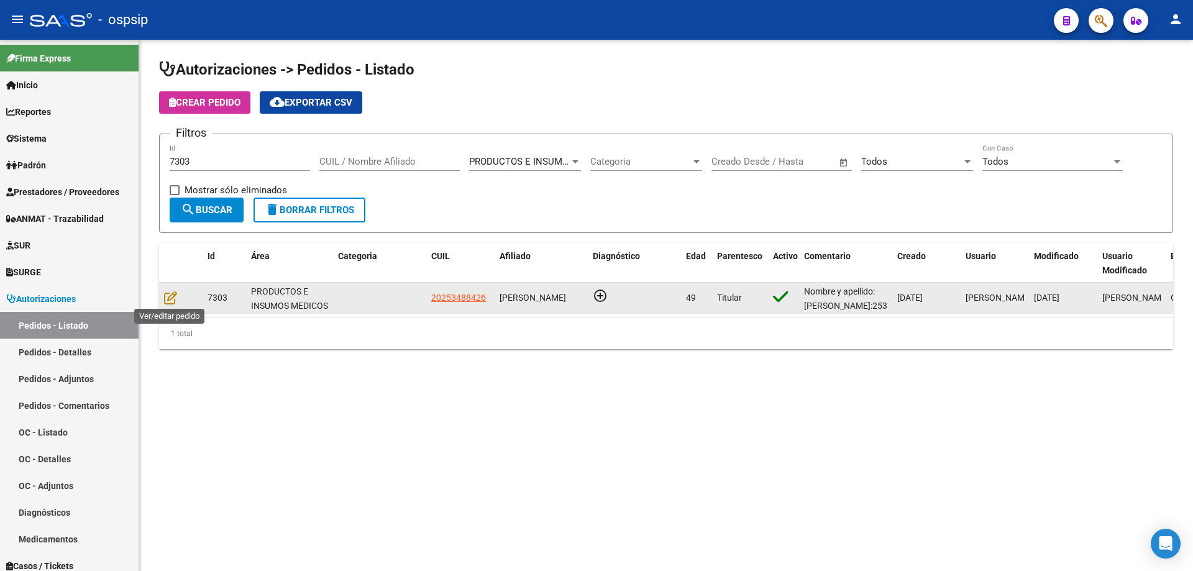
click at [166, 290] on datatable-body-cell at bounding box center [181, 298] width 44 height 30
click at [170, 299] on icon at bounding box center [170, 298] width 13 height 14
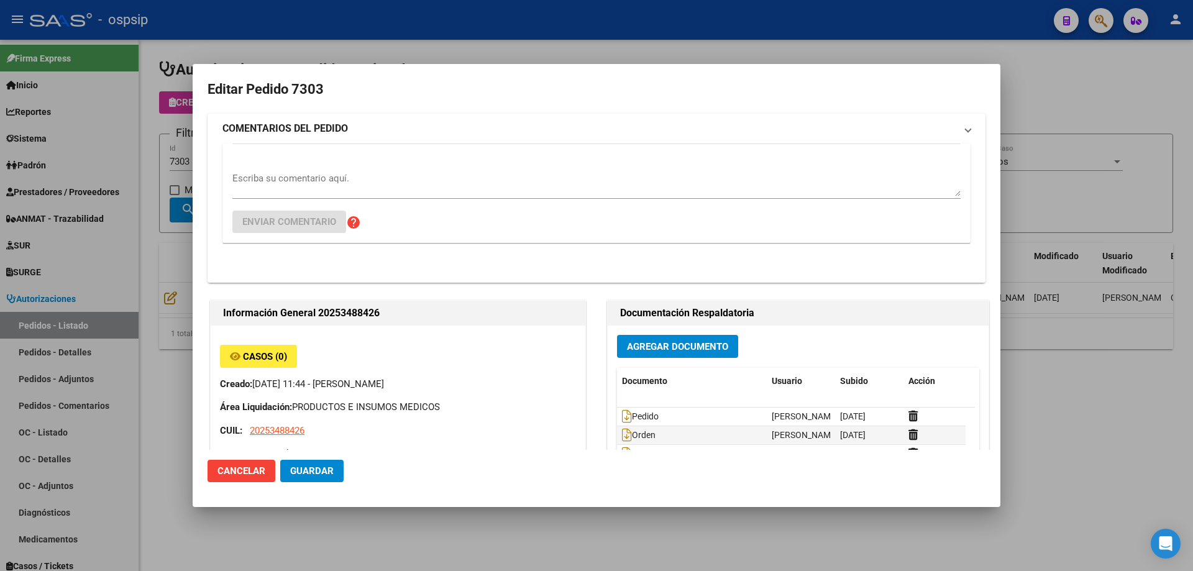
type input "[GEOGRAPHIC_DATA], [PERSON_NAME], [PERSON_NAME] 5037"
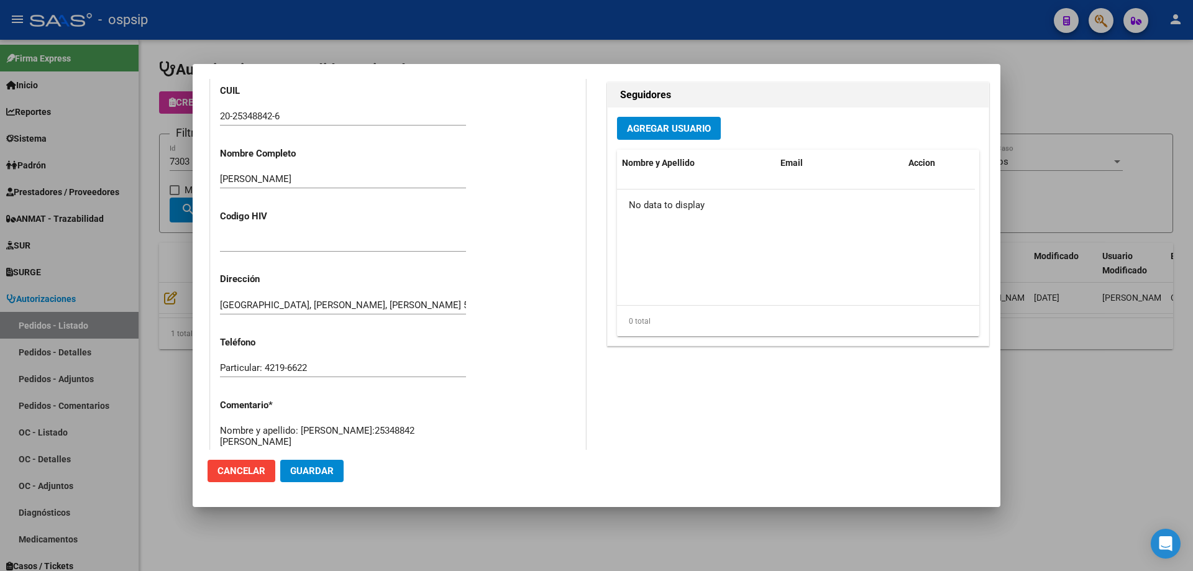
scroll to position [497, 0]
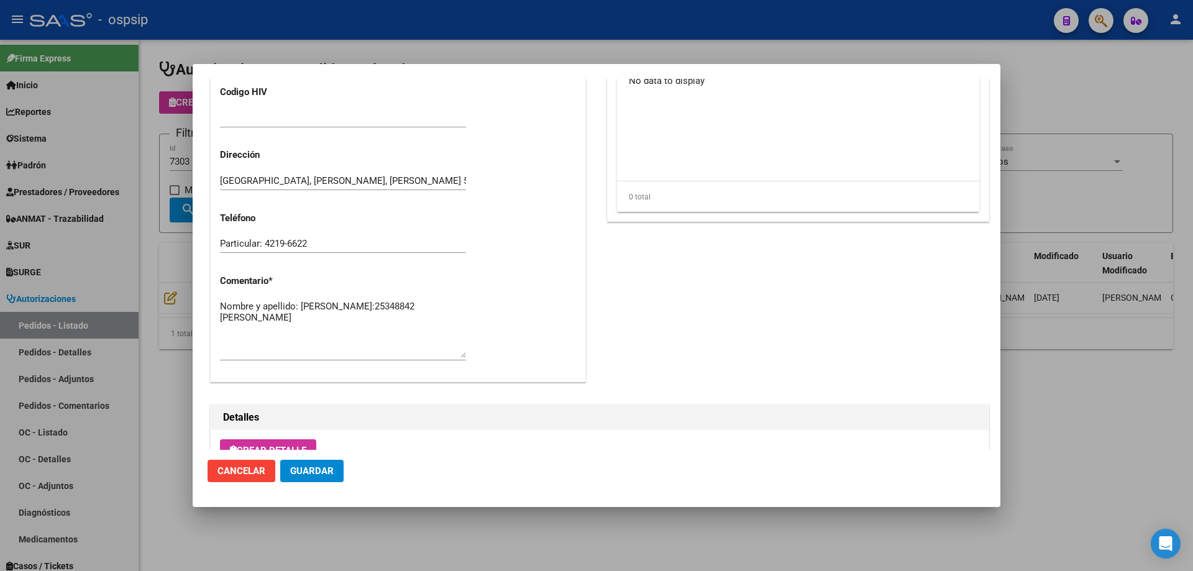
drag, startPoint x: 98, startPoint y: 312, endPoint x: 146, endPoint y: 287, distance: 53.9
click at [98, 311] on div at bounding box center [596, 285] width 1193 height 571
